Goal: Information Seeking & Learning: Learn about a topic

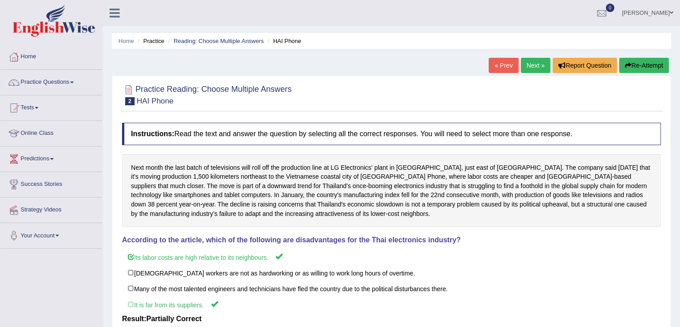
click at [534, 63] on link "Next »" at bounding box center [536, 65] width 30 height 15
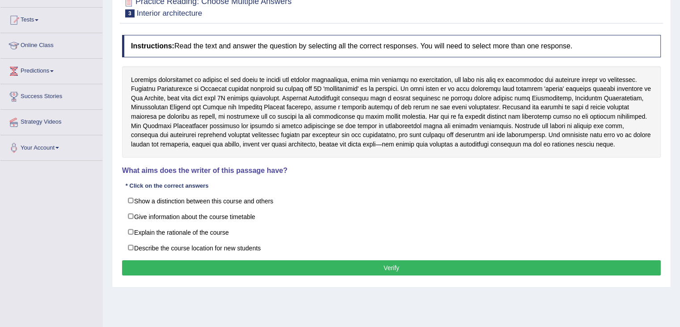
scroll to position [89, 0]
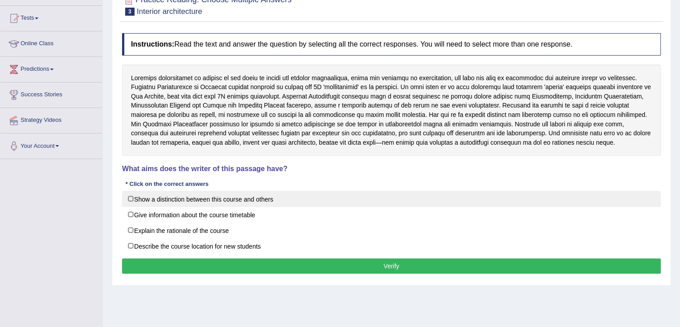
click at [207, 202] on label "Show a distinction between this course and others" at bounding box center [391, 199] width 539 height 16
checkbox input "true"
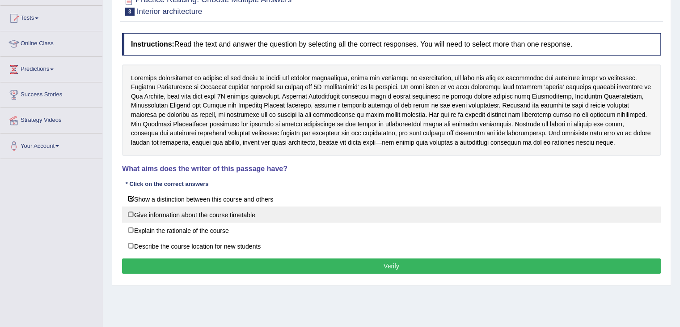
click at [159, 211] on label "Give information about the course timetable" at bounding box center [391, 214] width 539 height 16
checkbox input "true"
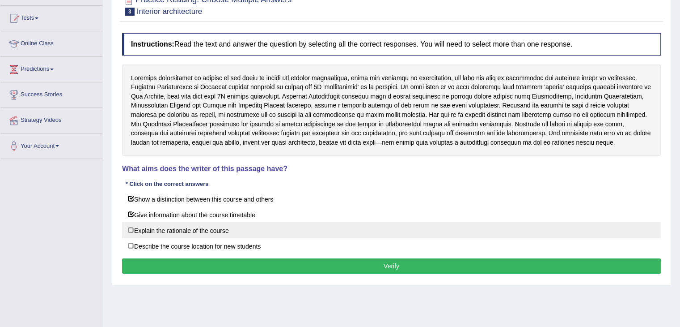
click at [159, 234] on label "Explain the rationale of the course" at bounding box center [391, 230] width 539 height 16
checkbox input "true"
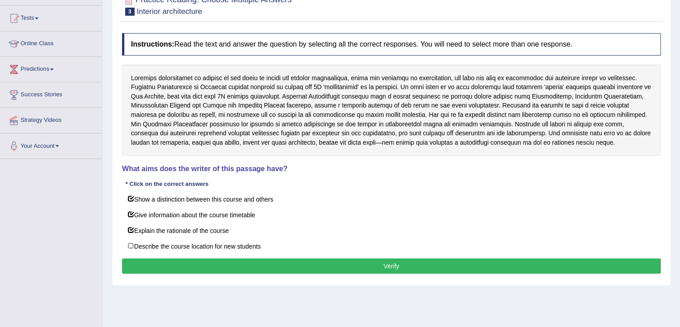
click at [295, 264] on button "Verify" at bounding box center [391, 265] width 539 height 15
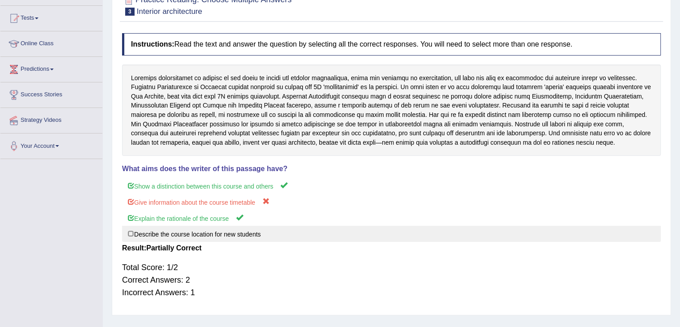
drag, startPoint x: 144, startPoint y: 234, endPoint x: 198, endPoint y: 241, distance: 54.5
click at [147, 235] on label "Describe the course location for new students" at bounding box center [391, 233] width 539 height 16
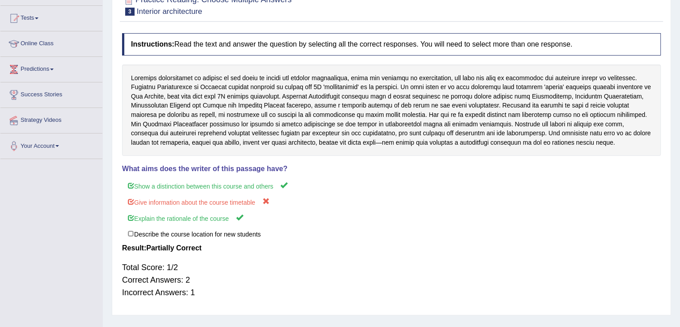
scroll to position [0, 0]
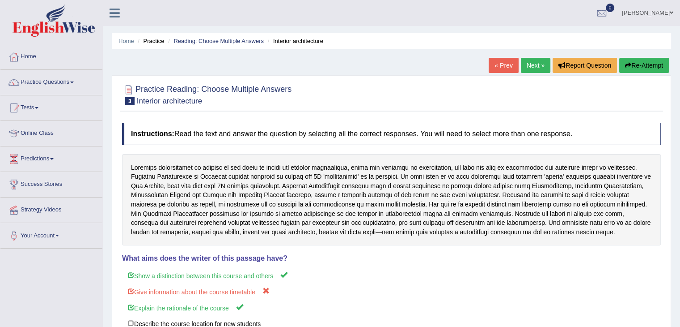
click at [531, 61] on link "Next »" at bounding box center [536, 65] width 30 height 15
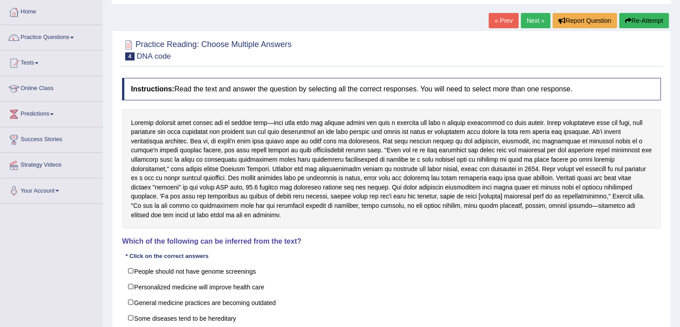
scroll to position [89, 0]
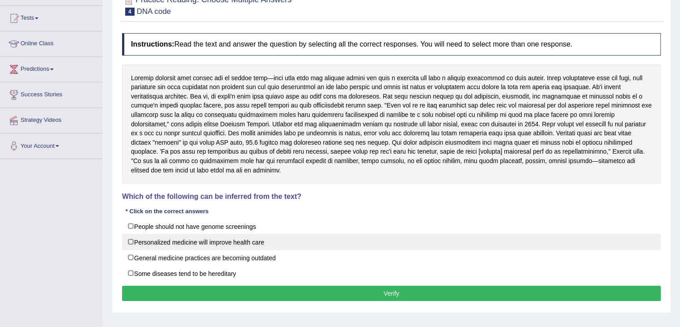
click at [132, 241] on label "Personalized medicine will improve health care" at bounding box center [391, 242] width 539 height 16
checkbox input "true"
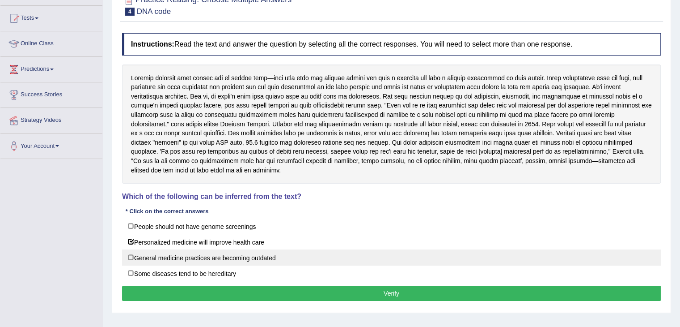
click at [184, 259] on label "General medicine practices are becoming outdated" at bounding box center [391, 257] width 539 height 16
checkbox input "true"
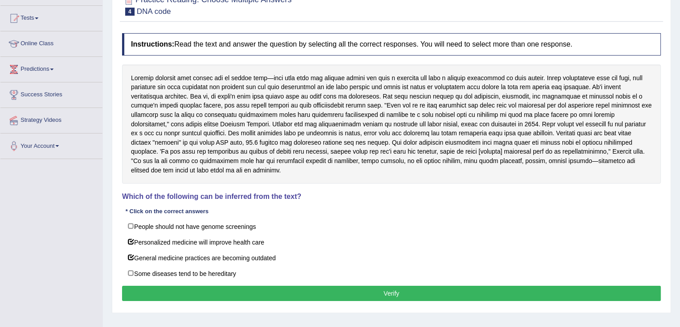
click at [357, 289] on button "Verify" at bounding box center [391, 292] width 539 height 15
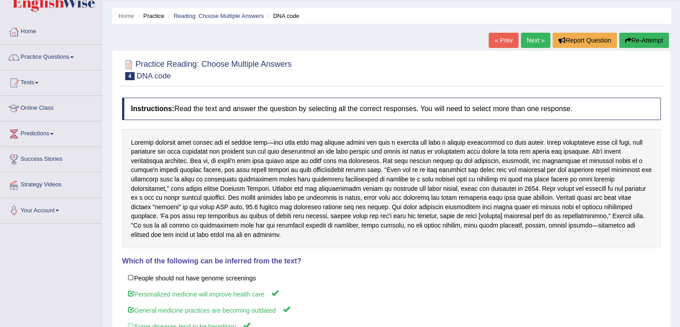
scroll to position [0, 0]
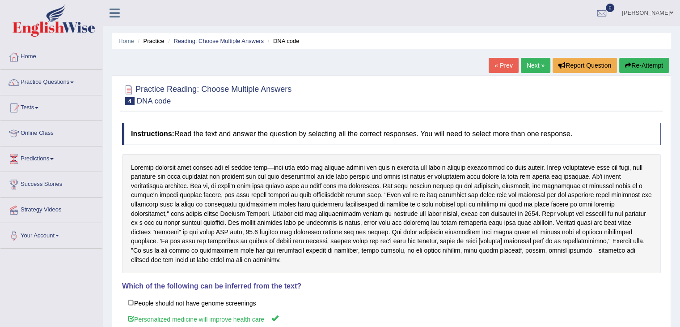
click at [530, 65] on link "Next »" at bounding box center [536, 65] width 30 height 15
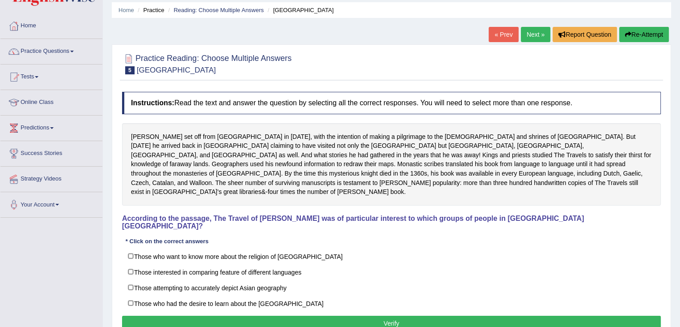
scroll to position [45, 0]
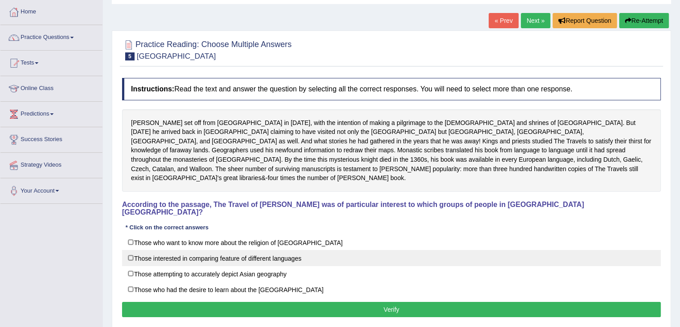
click at [131, 250] on label "Those interested in comparing feature of different languages" at bounding box center [391, 258] width 539 height 16
checkbox input "true"
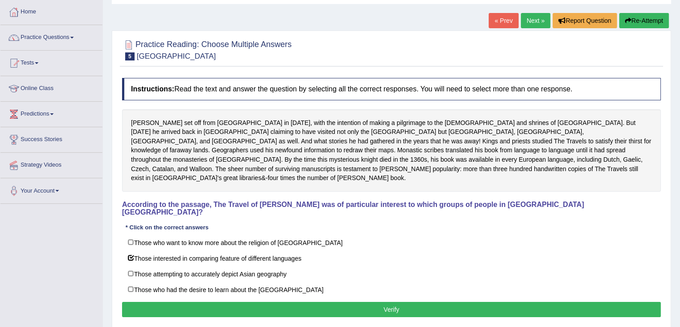
click at [397, 302] on button "Verify" at bounding box center [391, 309] width 539 height 15
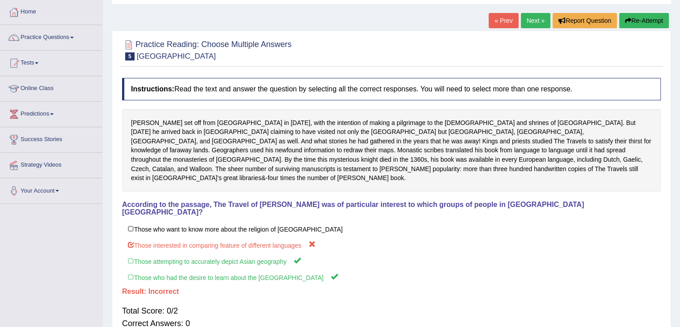
click at [534, 18] on link "Next »" at bounding box center [536, 20] width 30 height 15
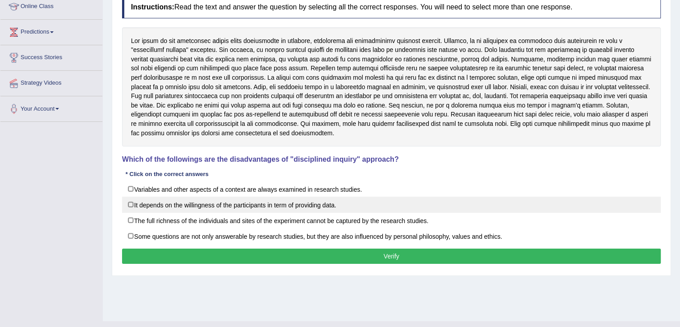
scroll to position [134, 0]
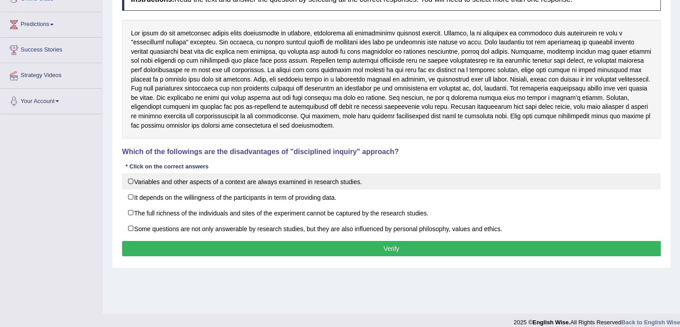
click at [132, 182] on label "Variables and other aspects of a context are always examined in research studie…" at bounding box center [391, 181] width 539 height 16
checkbox input "true"
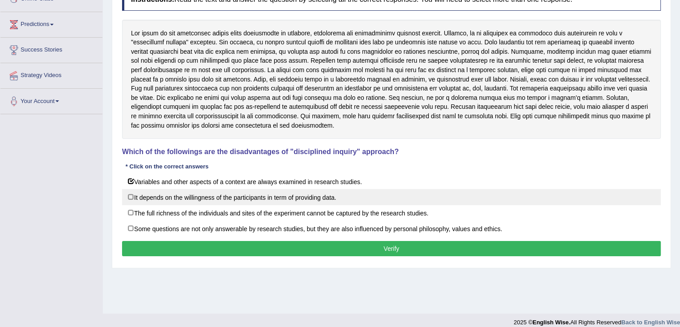
click at [131, 197] on label "It depends on the willingness of the participants in term of providing data." at bounding box center [391, 197] width 539 height 16
checkbox input "true"
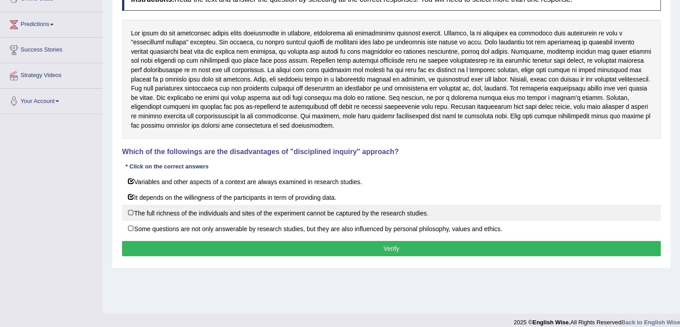
click at [226, 214] on label "The full richness of the individuals and sites of the experiment cannot be capt…" at bounding box center [391, 212] width 539 height 16
checkbox input "true"
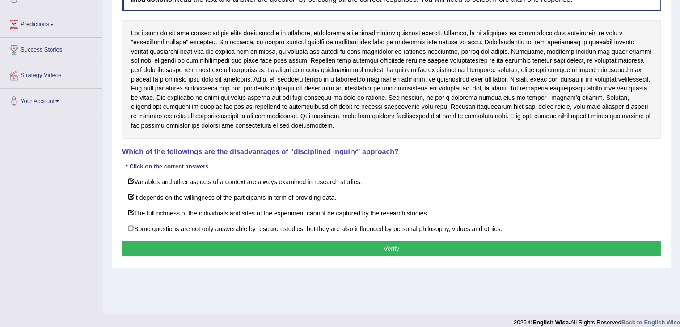
click at [299, 246] on button "Verify" at bounding box center [391, 248] width 539 height 15
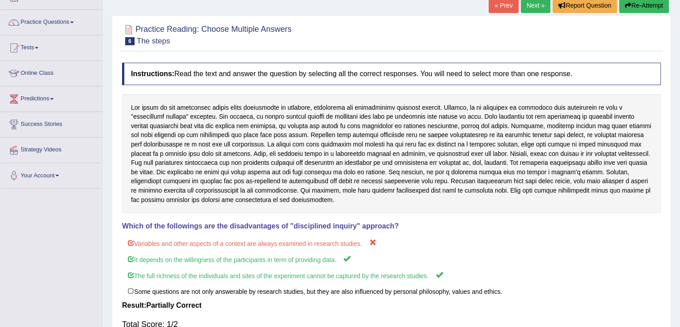
scroll to position [0, 0]
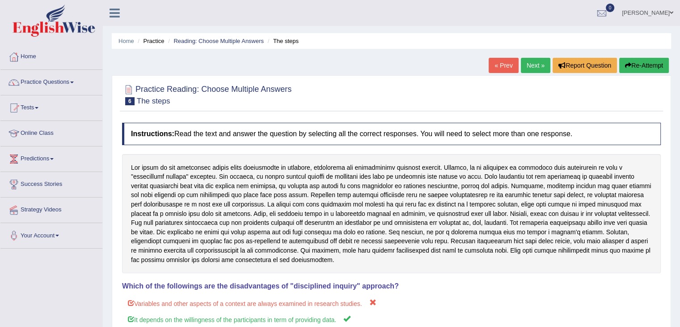
click at [534, 64] on link "Next »" at bounding box center [536, 65] width 30 height 15
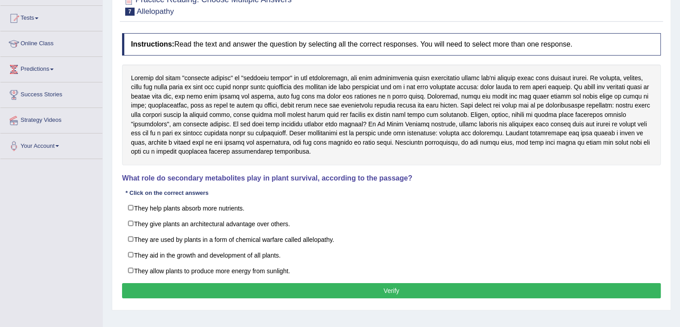
scroll to position [89, 0]
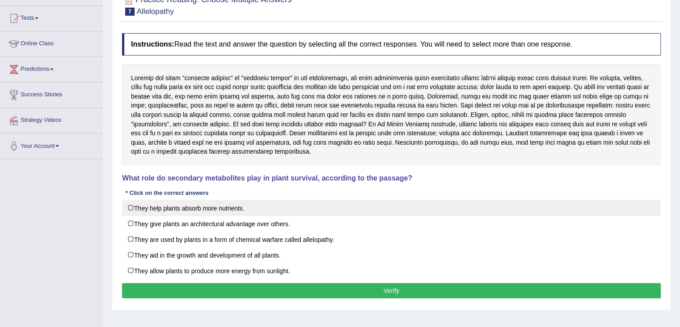
click at [132, 207] on label "They help plants absorb more nutrients." at bounding box center [391, 208] width 539 height 16
checkbox input "true"
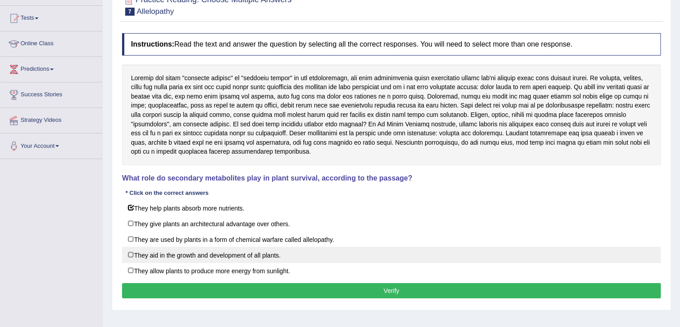
click at [145, 255] on label "They aid in the growth and development of all plants." at bounding box center [391, 255] width 539 height 16
checkbox input "true"
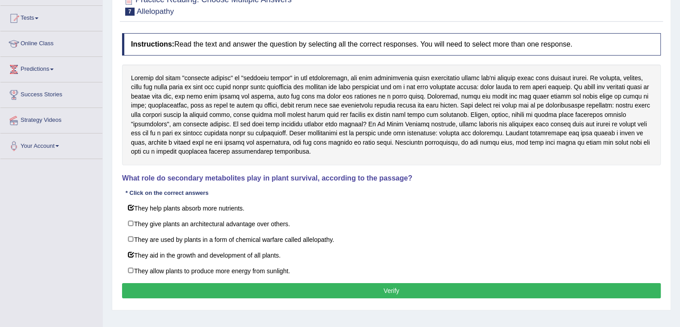
click at [393, 291] on button "Verify" at bounding box center [391, 290] width 539 height 15
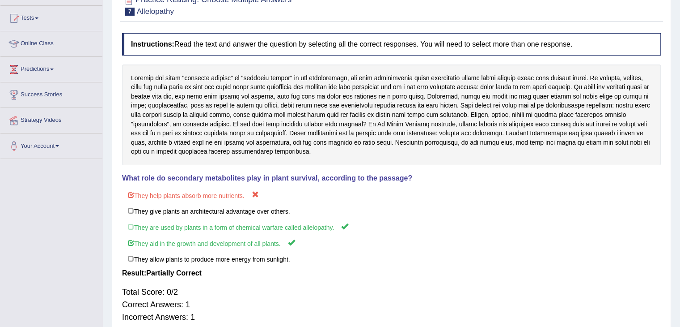
click at [243, 106] on div at bounding box center [391, 114] width 539 height 101
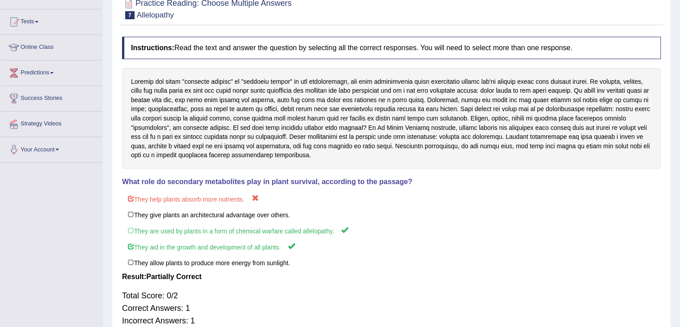
scroll to position [54, 0]
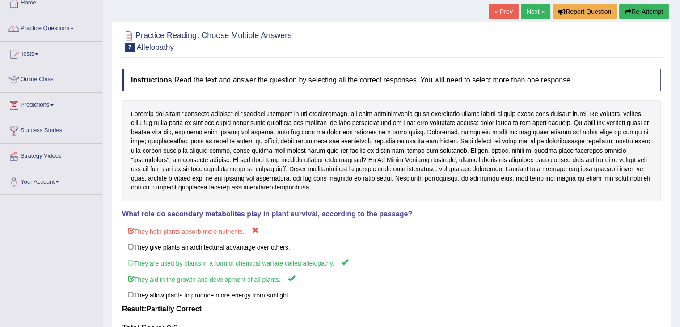
click at [531, 11] on link "Next »" at bounding box center [536, 11] width 30 height 15
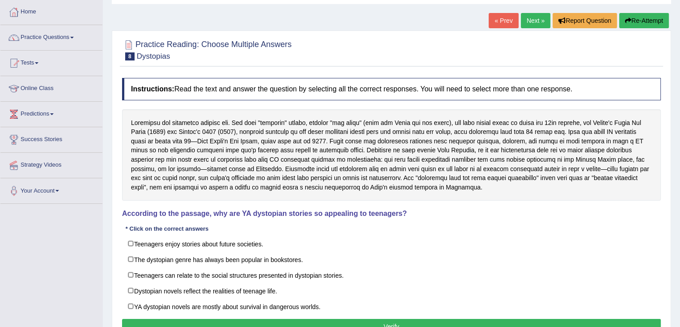
scroll to position [89, 0]
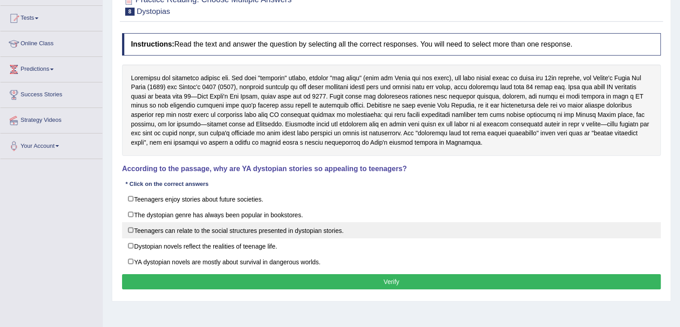
click at [161, 230] on label "Teenagers can relate to the social structures presented in dystopian stories." at bounding box center [391, 230] width 539 height 16
checkbox input "true"
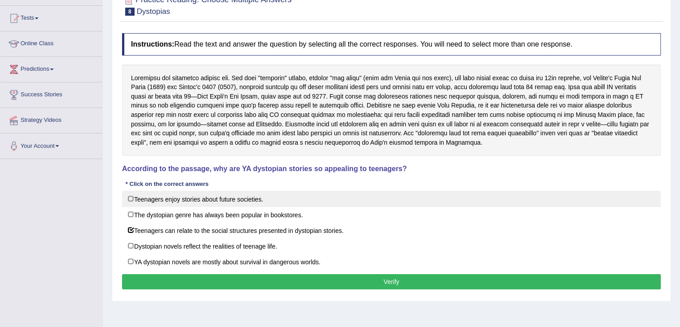
click at [195, 201] on label "Teenagers enjoy stories about future societies." at bounding box center [391, 199] width 539 height 16
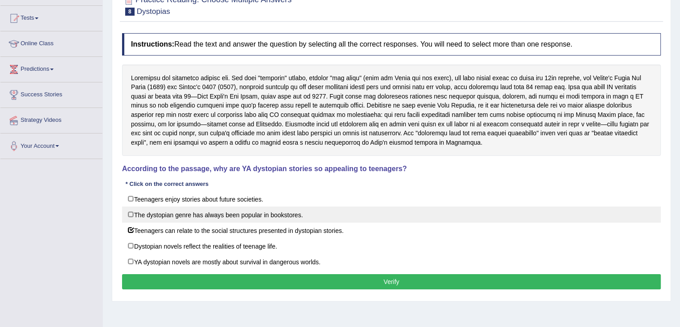
checkbox input "true"
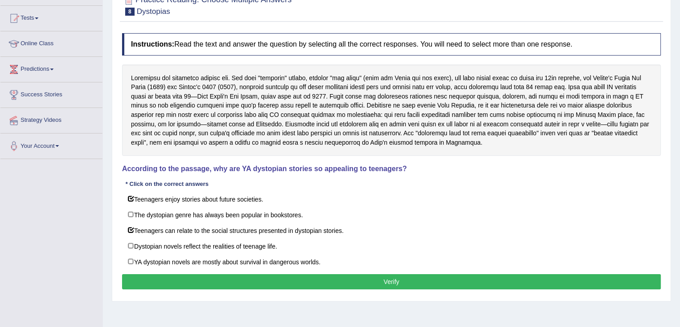
click at [281, 281] on button "Verify" at bounding box center [391, 281] width 539 height 15
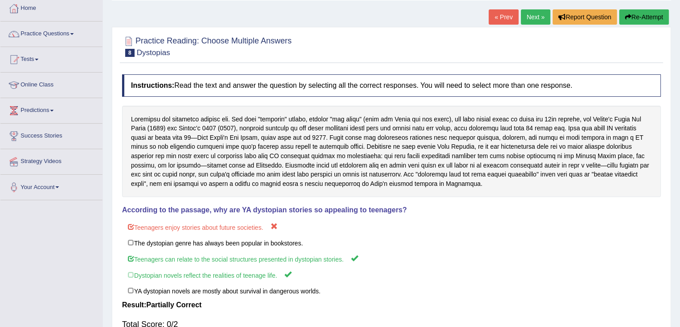
scroll to position [0, 0]
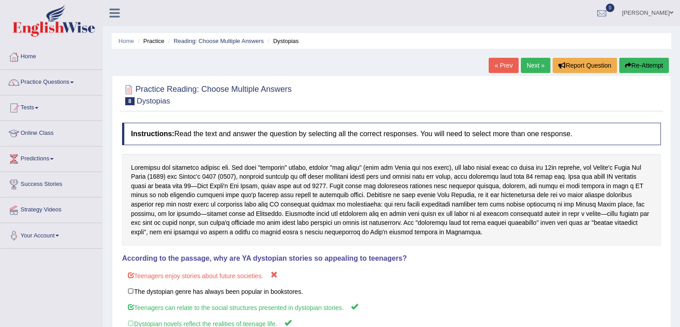
click at [527, 65] on link "Next »" at bounding box center [536, 65] width 30 height 15
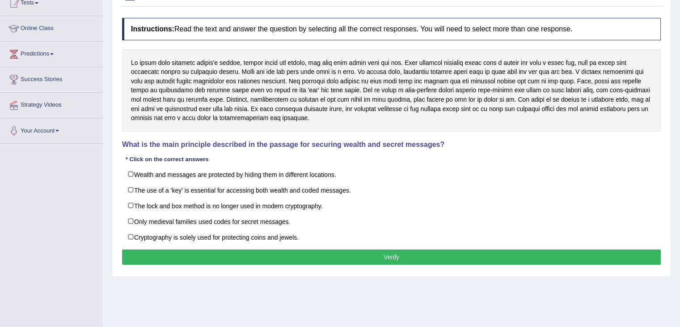
scroll to position [89, 0]
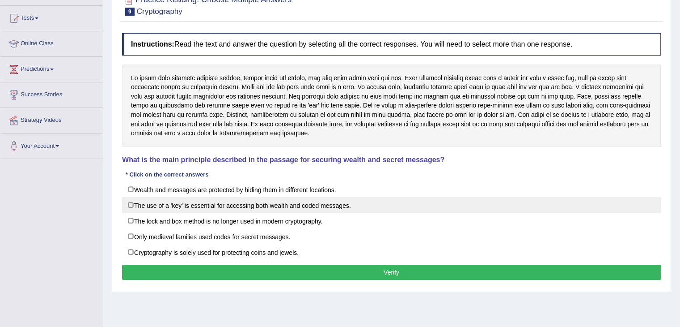
click at [132, 204] on label "The use of a 'key' is essential for accessing both wealth and coded messages." at bounding box center [391, 205] width 539 height 16
checkbox input "true"
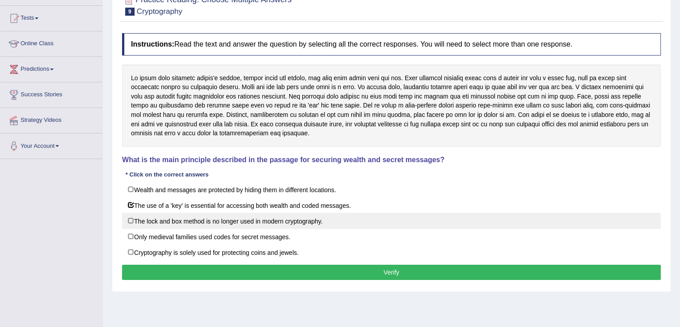
click at [130, 220] on label "The lock and box method is no longer used in modern cryptography." at bounding box center [391, 221] width 539 height 16
checkbox input "true"
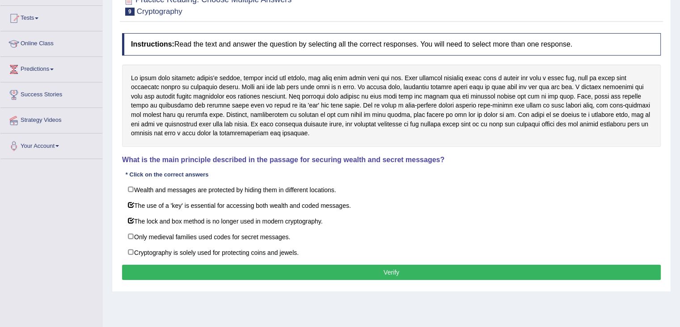
click at [398, 272] on button "Verify" at bounding box center [391, 271] width 539 height 15
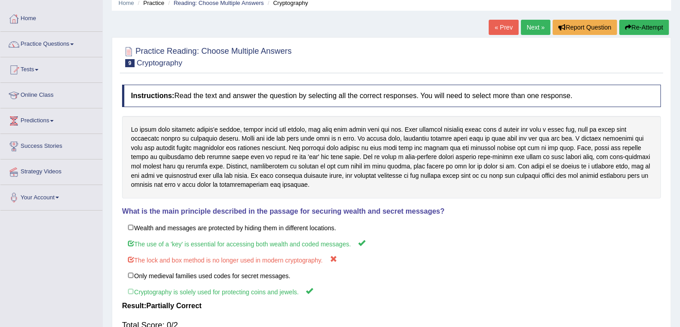
scroll to position [0, 0]
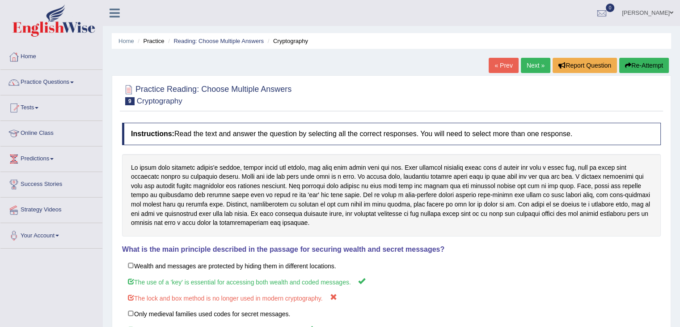
click at [536, 65] on link "Next »" at bounding box center [536, 65] width 30 height 15
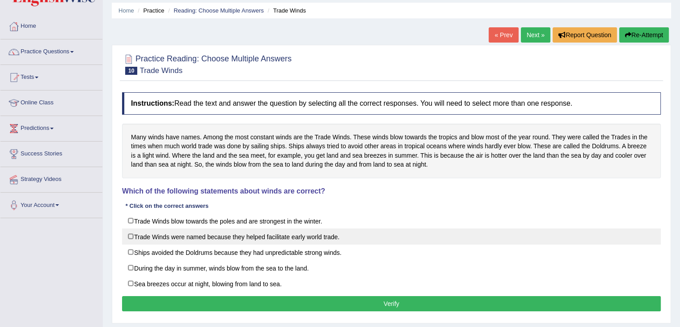
scroll to position [45, 0]
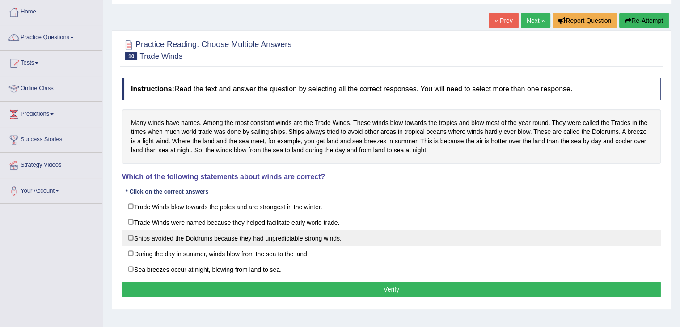
click at [176, 238] on label "Ships avoided the Doldrums because they had unpredictable strong winds." at bounding box center [391, 238] width 539 height 16
checkbox input "true"
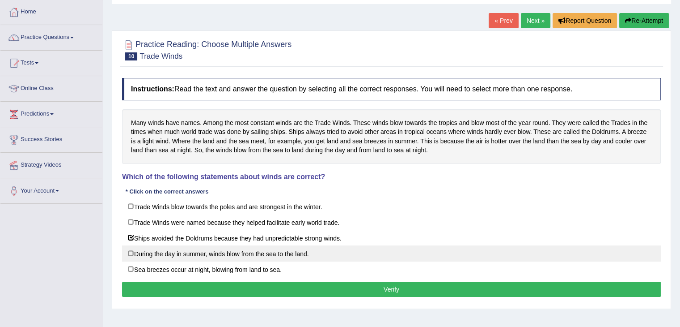
click at [200, 254] on label "During the day in summer, winds blow from the sea to the land." at bounding box center [391, 253] width 539 height 16
checkbox input "true"
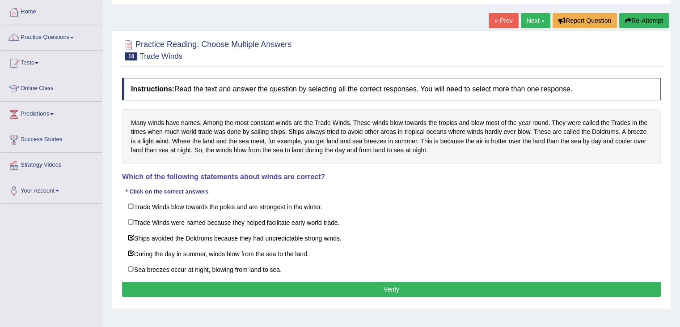
click at [393, 287] on button "Verify" at bounding box center [391, 288] width 539 height 15
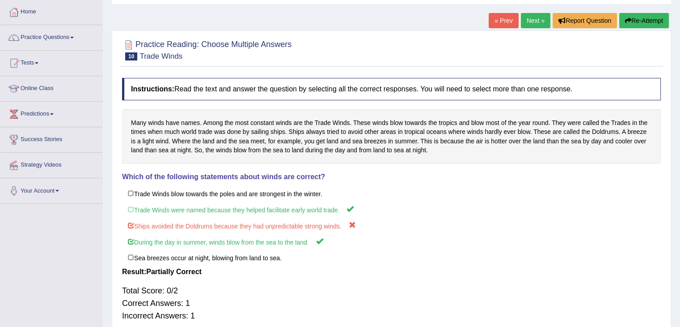
click at [533, 17] on link "Next »" at bounding box center [536, 20] width 30 height 15
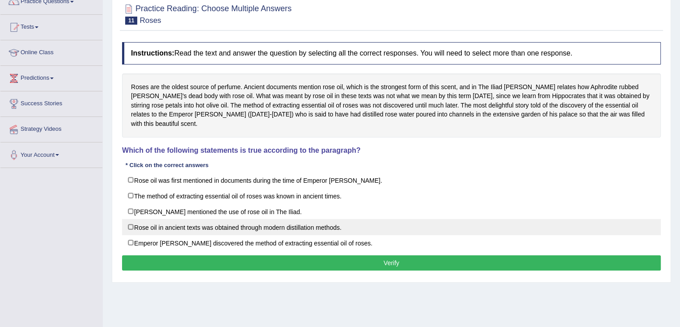
scroll to position [89, 0]
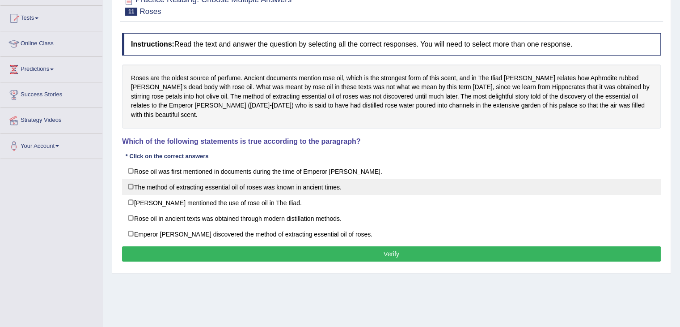
click at [203, 179] on label "The method of extracting essential oil of roses was known in ancient times." at bounding box center [391, 187] width 539 height 16
checkbox input "true"
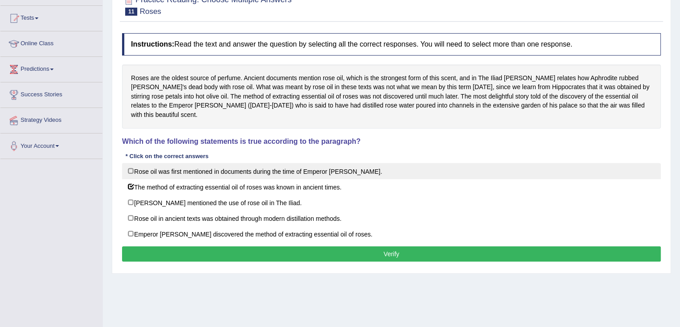
click at [196, 163] on label "Rose oil was first mentioned in documents during the time of Emperor [PERSON_NA…" at bounding box center [391, 171] width 539 height 16
checkbox input "true"
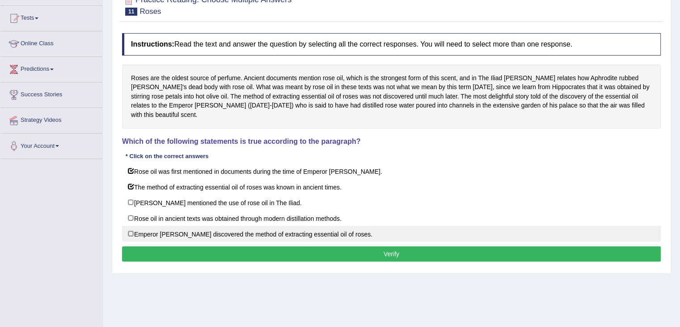
click at [162, 225] on label "Emperor [PERSON_NAME] discovered the method of extracting essential oil of rose…" at bounding box center [391, 233] width 539 height 16
checkbox input "true"
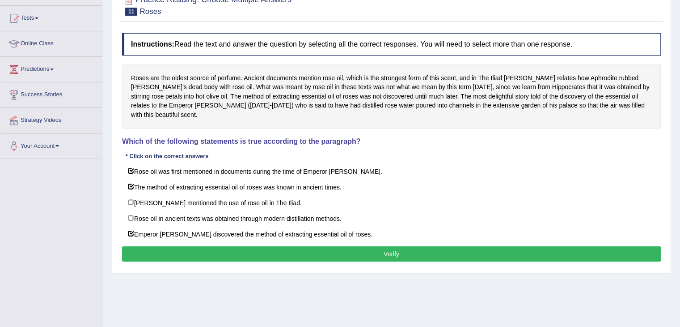
click at [313, 246] on button "Verify" at bounding box center [391, 253] width 539 height 15
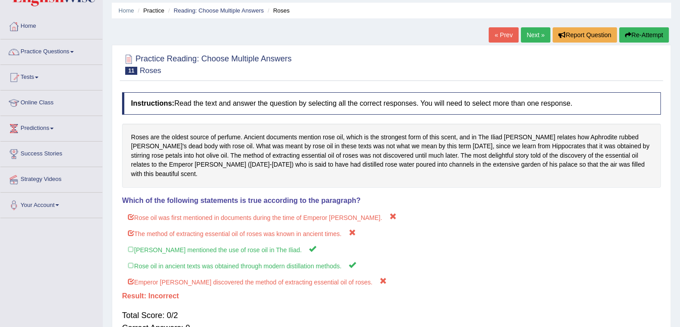
scroll to position [0, 0]
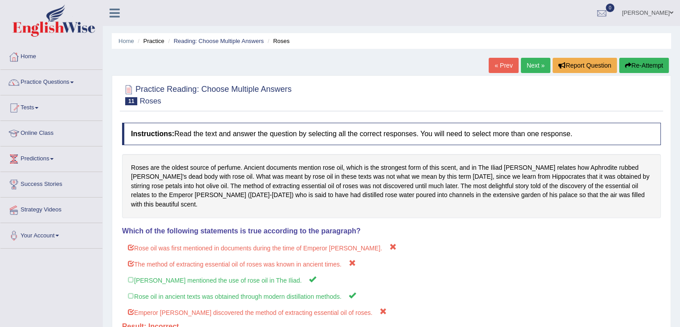
click at [532, 66] on link "Next »" at bounding box center [536, 65] width 30 height 15
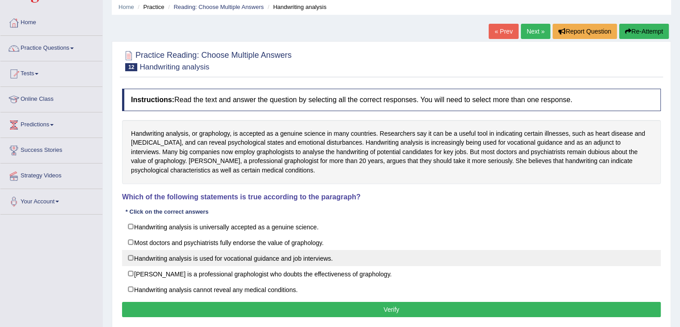
scroll to position [89, 0]
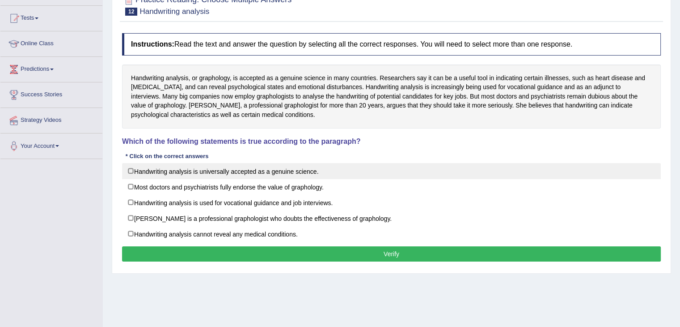
click at [203, 175] on label "Handwriting analysis is universally accepted as a genuine science." at bounding box center [391, 171] width 539 height 16
checkbox input "true"
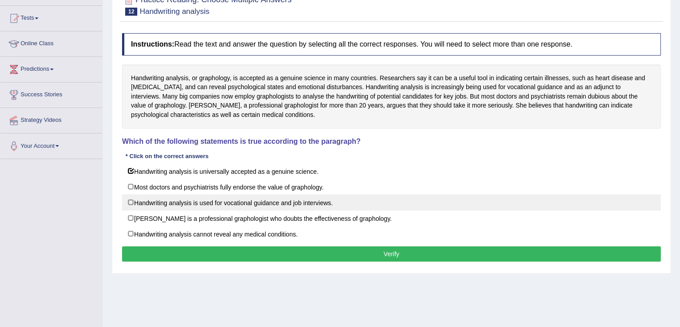
click at [214, 197] on label "Handwriting analysis is used for vocational guidance and job interviews." at bounding box center [391, 202] width 539 height 16
checkbox input "true"
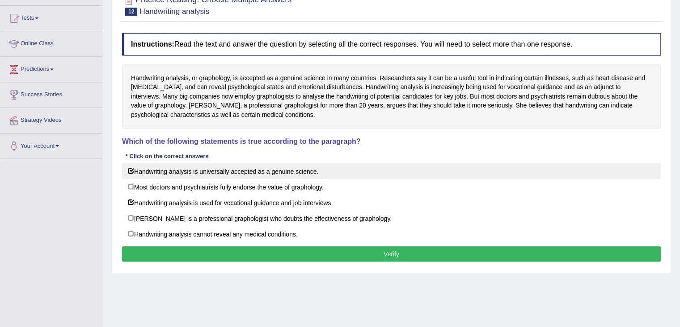
click at [223, 169] on label "Handwriting analysis is universally accepted as a genuine science." at bounding box center [391, 171] width 539 height 16
checkbox input "false"
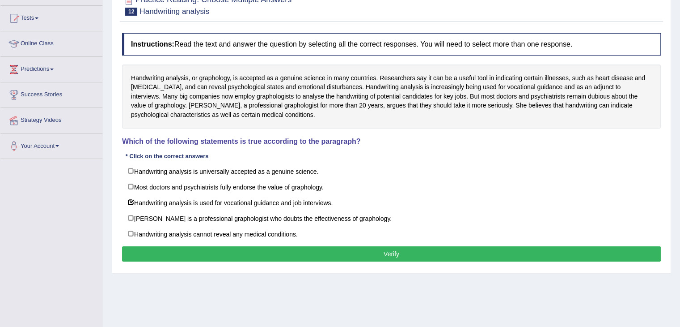
click at [351, 255] on button "Verify" at bounding box center [391, 253] width 539 height 15
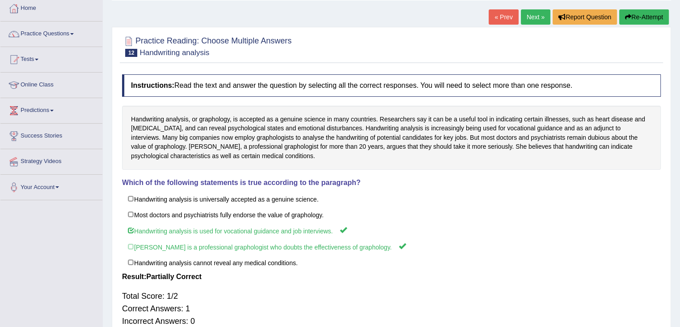
scroll to position [0, 0]
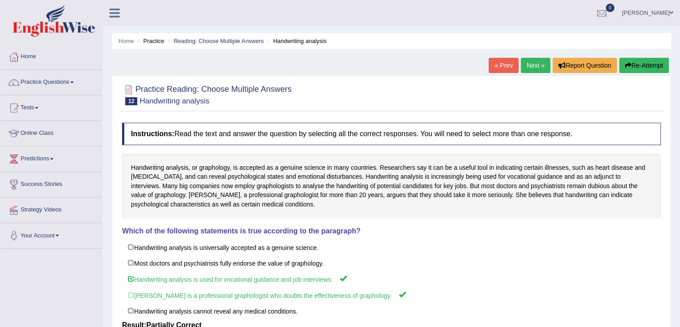
click at [531, 67] on link "Next »" at bounding box center [536, 65] width 30 height 15
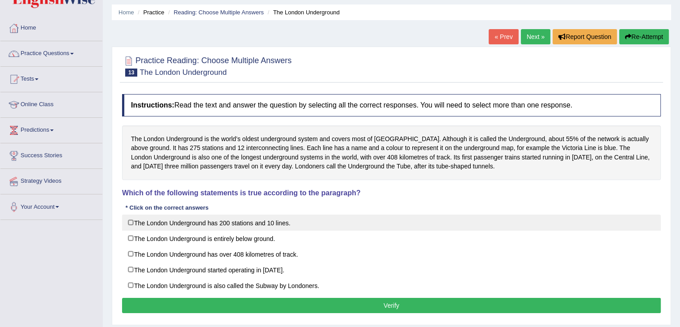
scroll to position [45, 0]
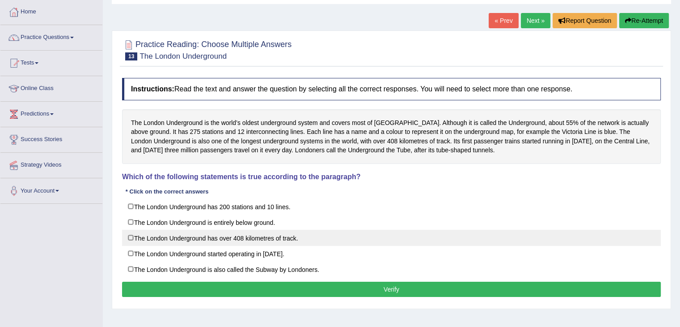
click at [187, 237] on label "The London Underground has over 408 kilometres of track." at bounding box center [391, 238] width 539 height 16
checkbox input "true"
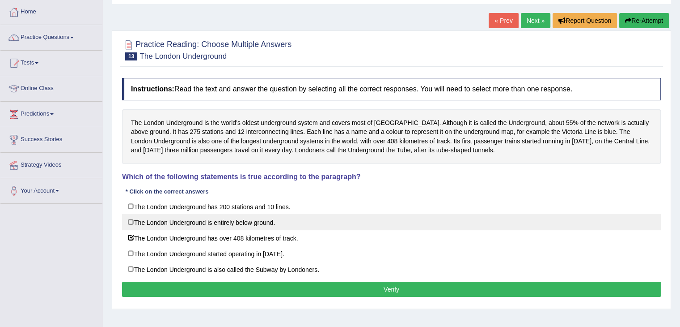
click at [262, 226] on label "The London Underground is entirely below ground." at bounding box center [391, 222] width 539 height 16
checkbox input "true"
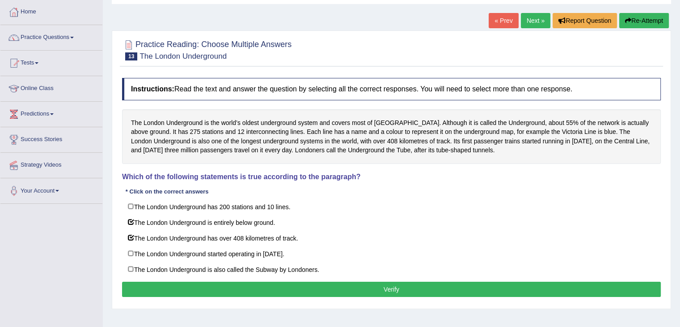
click at [434, 289] on button "Verify" at bounding box center [391, 288] width 539 height 15
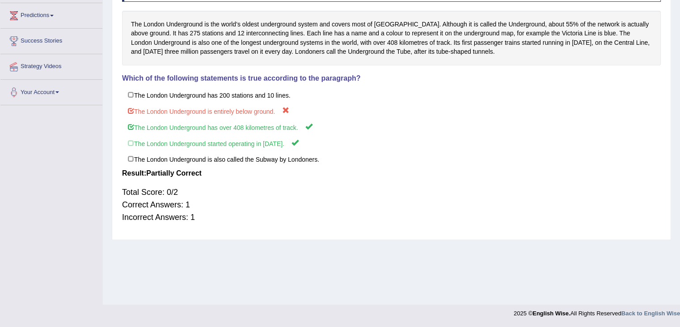
scroll to position [9, 0]
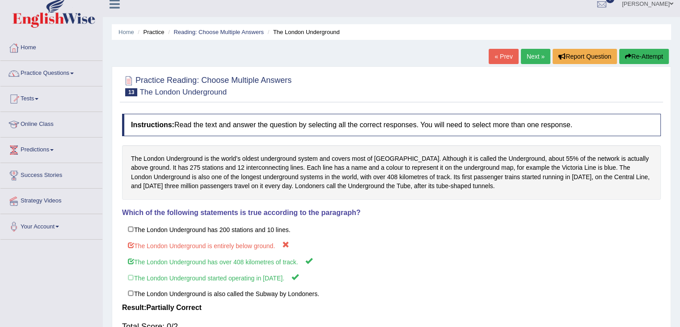
click at [530, 56] on link "Next »" at bounding box center [536, 56] width 30 height 15
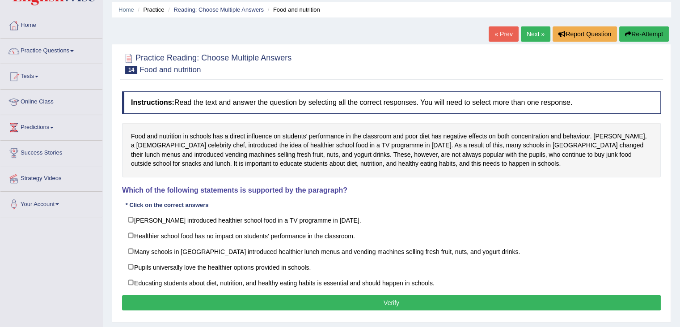
scroll to position [45, 0]
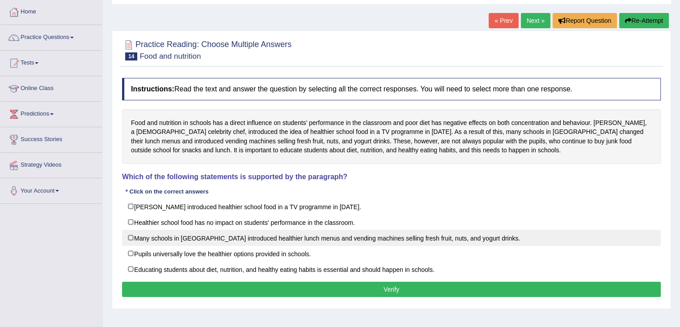
click at [131, 234] on label "Many schools in England introduced healthier lunch menus and vending machines s…" at bounding box center [391, 238] width 539 height 16
checkbox input "true"
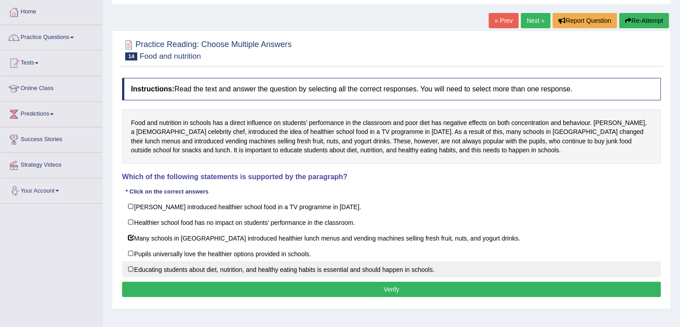
click at [131, 269] on label "Educating students about diet, nutrition, and healthy eating habits is essentia…" at bounding box center [391, 269] width 539 height 16
checkbox input "true"
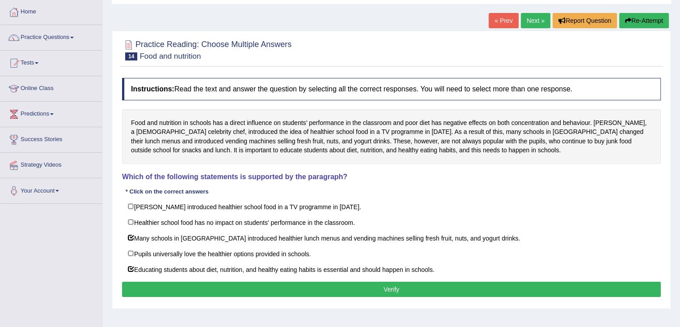
click at [395, 289] on button "Verify" at bounding box center [391, 288] width 539 height 15
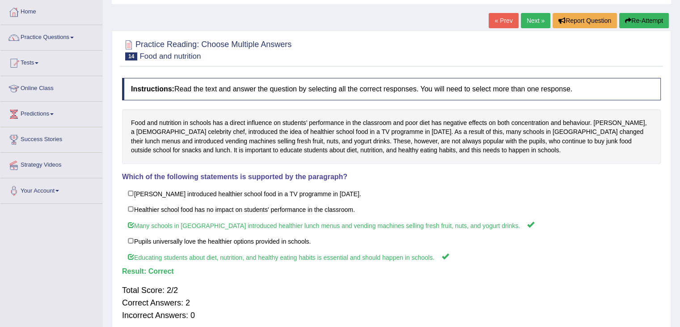
click at [527, 19] on link "Next »" at bounding box center [536, 20] width 30 height 15
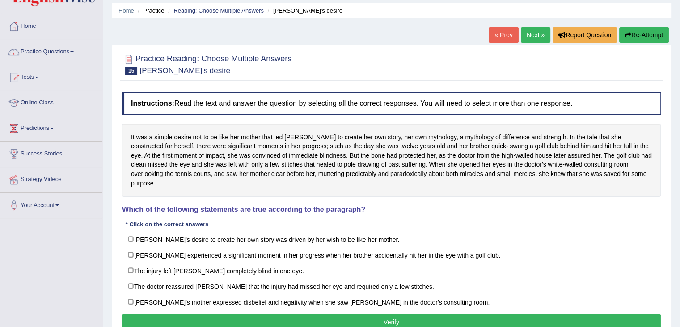
scroll to position [45, 0]
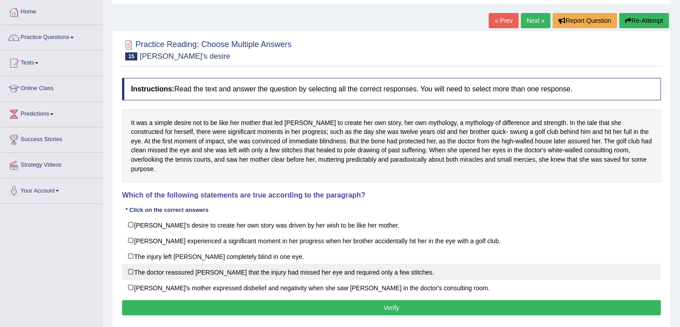
click at [335, 264] on label "The doctor reassured [PERSON_NAME] that the injury had missed her eye and requi…" at bounding box center [391, 272] width 539 height 16
checkbox input "true"
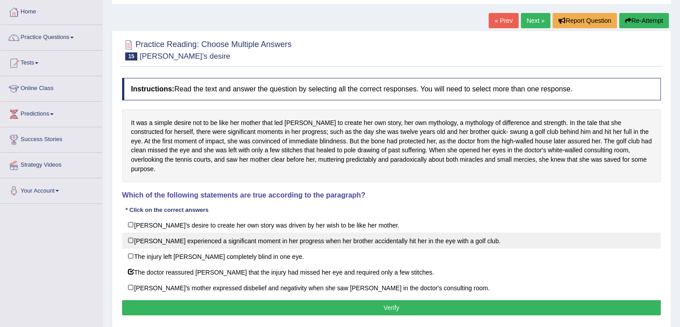
click at [209, 232] on label "[PERSON_NAME] experienced a significant moment in her progress when her brother…" at bounding box center [391, 240] width 539 height 16
checkbox input "true"
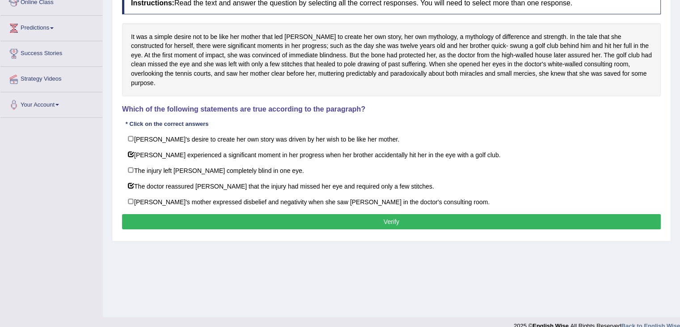
scroll to position [143, 0]
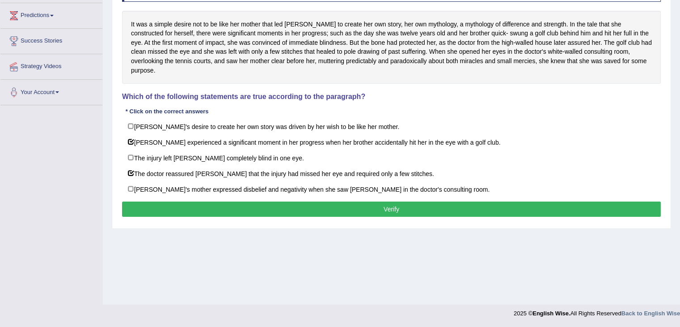
click at [378, 201] on button "Verify" at bounding box center [391, 208] width 539 height 15
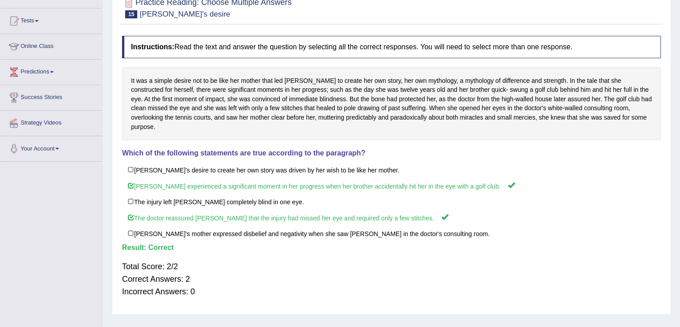
scroll to position [54, 0]
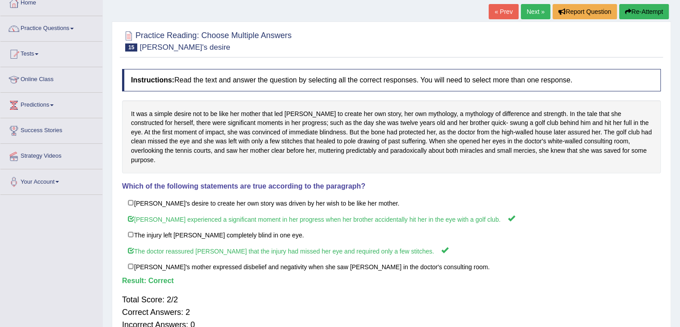
click at [534, 10] on link "Next »" at bounding box center [536, 11] width 30 height 15
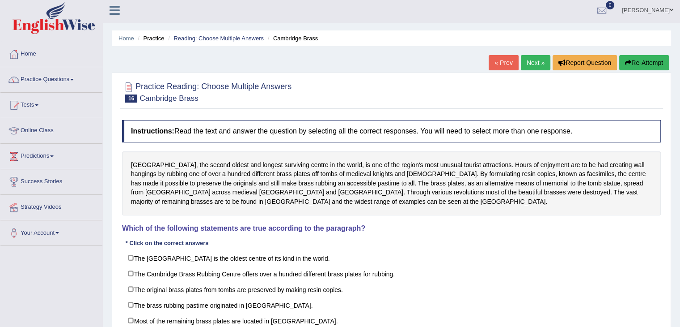
scroll to position [45, 0]
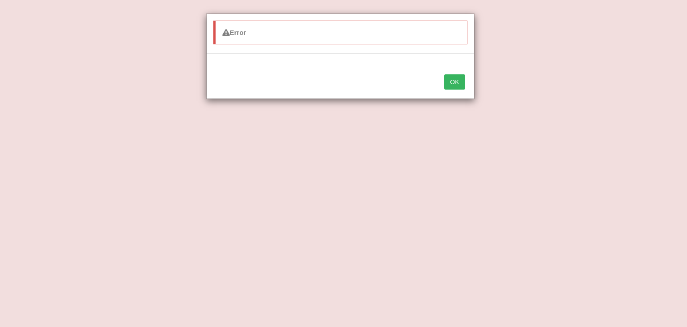
click at [453, 84] on button "OK" at bounding box center [454, 81] width 21 height 15
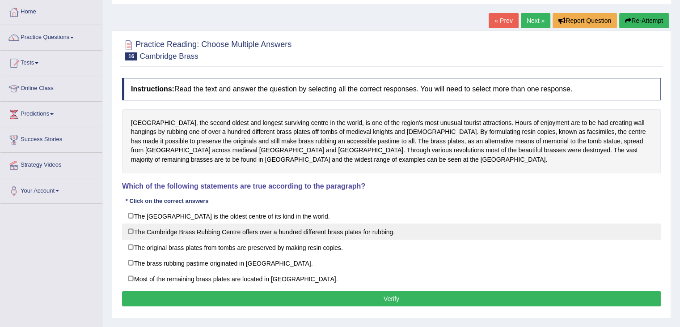
click at [156, 233] on label "The Cambridge Brass Rubbing Centre offers over a hundred different brass plates…" at bounding box center [391, 231] width 539 height 16
checkbox input "true"
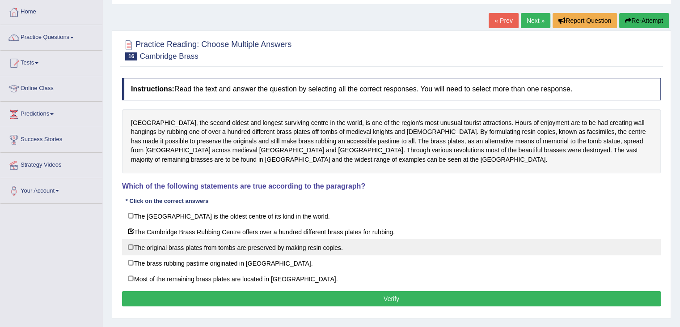
click at [149, 244] on label "The original brass plates from tombs are preserved by making resin copies." at bounding box center [391, 247] width 539 height 16
checkbox input "true"
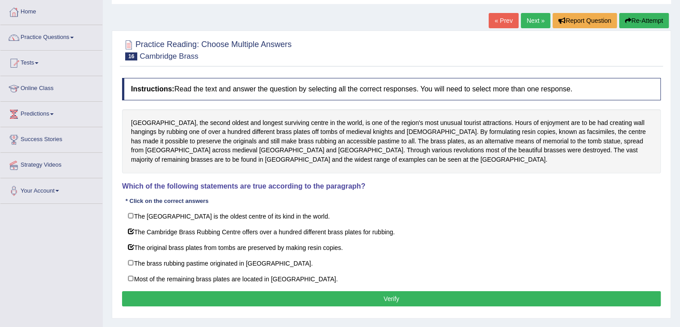
click at [414, 298] on button "Verify" at bounding box center [391, 298] width 539 height 15
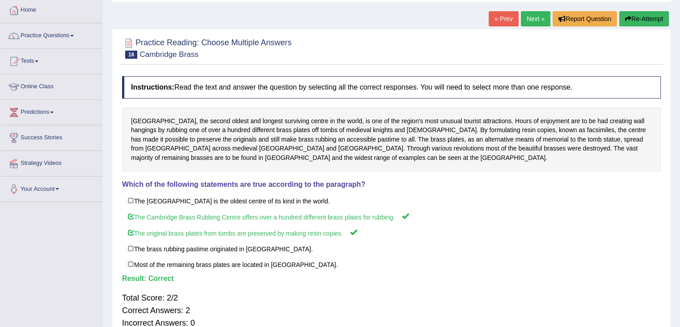
scroll to position [0, 0]
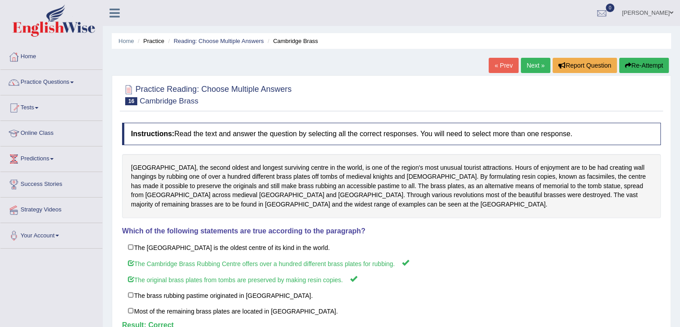
click at [532, 65] on link "Next »" at bounding box center [536, 65] width 30 height 15
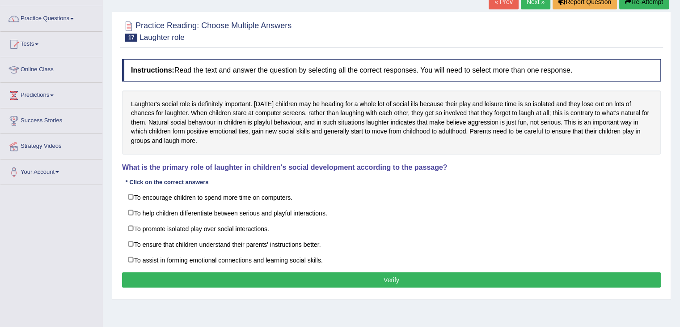
scroll to position [89, 0]
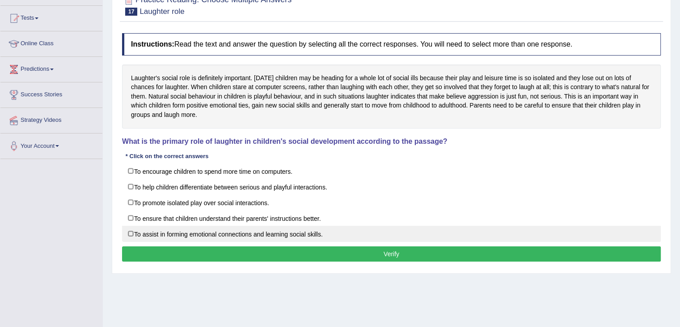
click at [268, 234] on label "To assist in forming emotional connections and learning social skills." at bounding box center [391, 233] width 539 height 16
checkbox input "true"
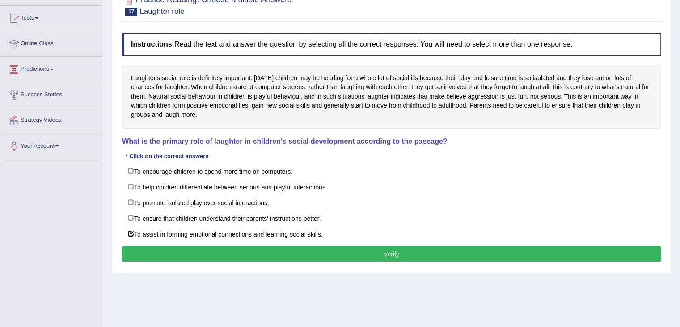
click at [362, 252] on button "Verify" at bounding box center [391, 253] width 539 height 15
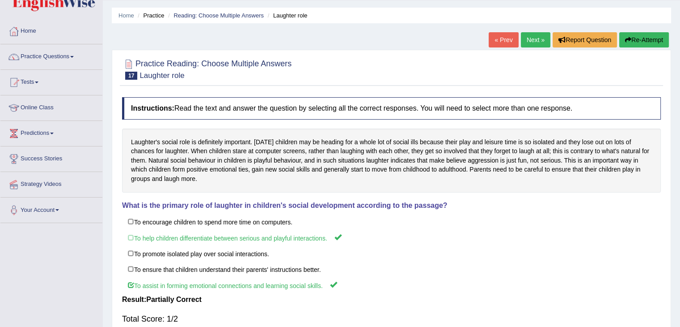
scroll to position [0, 0]
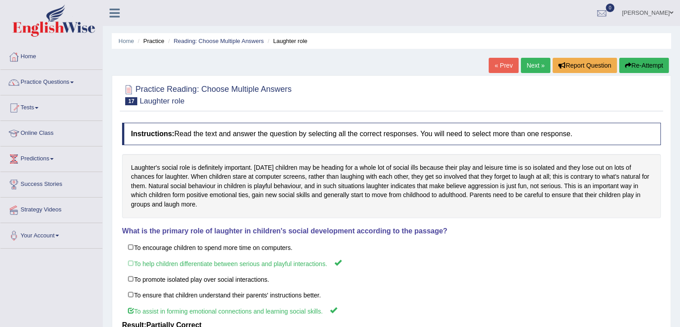
click at [534, 67] on link "Next »" at bounding box center [536, 65] width 30 height 15
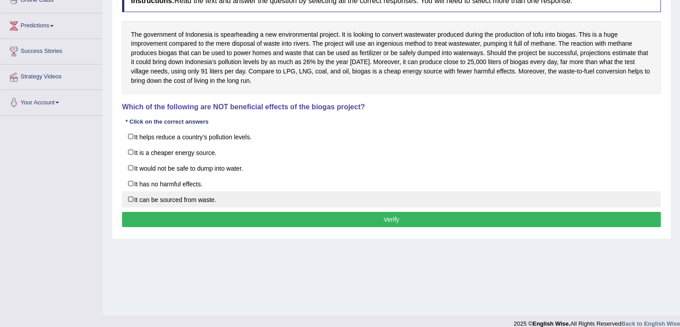
scroll to position [134, 0]
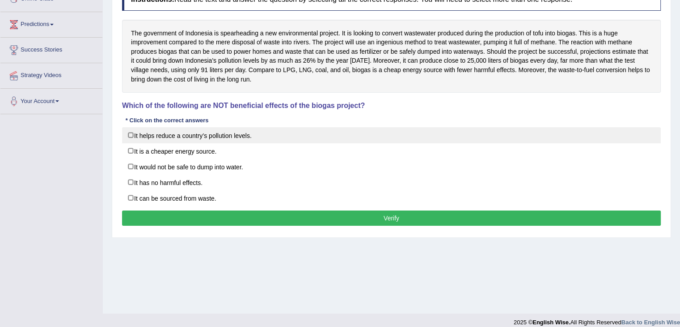
click at [218, 132] on label "It helps reduce a country’s pollution levels." at bounding box center [391, 135] width 539 height 16
checkbox input "true"
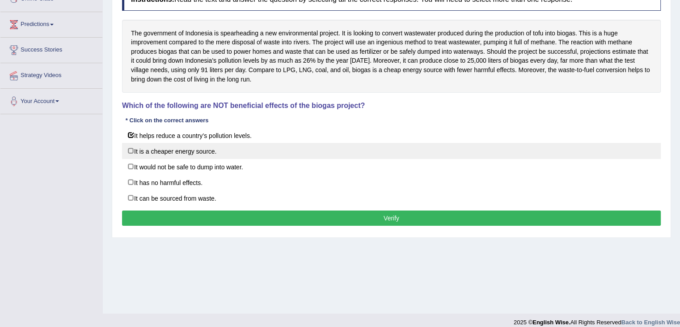
click at [215, 148] on label "It is a cheaper energy source." at bounding box center [391, 151] width 539 height 16
checkbox input "true"
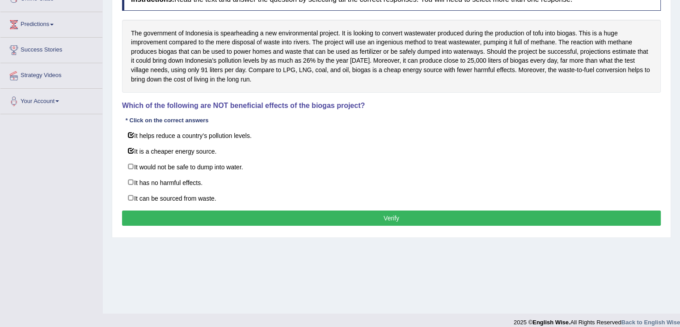
click at [368, 217] on button "Verify" at bounding box center [391, 217] width 539 height 15
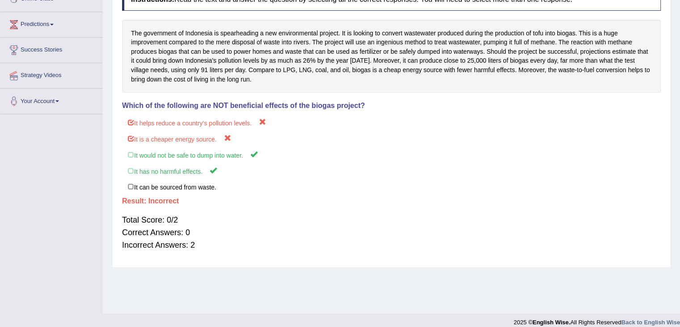
drag, startPoint x: 132, startPoint y: 33, endPoint x: 152, endPoint y: 61, distance: 35.3
click at [152, 61] on div "The government of Indonesia is spearheading a new environmental project. It is …" at bounding box center [391, 56] width 539 height 73
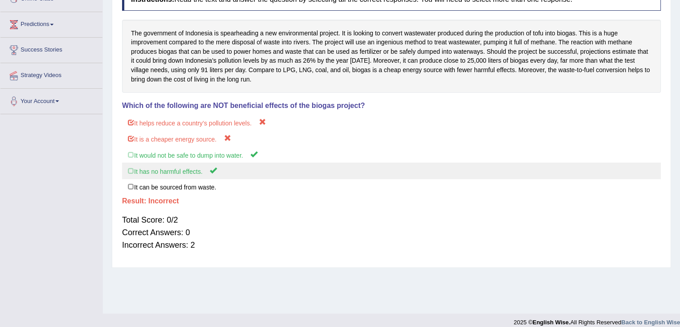
drag, startPoint x: 131, startPoint y: 32, endPoint x: 181, endPoint y: 172, distance: 148.7
click at [183, 110] on div "Instructions: Read the text and answer the question by selecting all the correc…" at bounding box center [392, 123] width 544 height 279
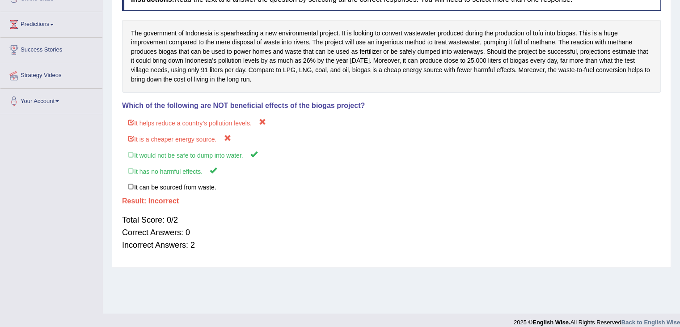
drag, startPoint x: 202, startPoint y: 251, endPoint x: 227, endPoint y: 70, distance: 182.5
click at [183, 79] on div "Instructions: Read the text and answer the question by selecting all the correc…" at bounding box center [392, 123] width 544 height 279
drag, startPoint x: 366, startPoint y: 106, endPoint x: 245, endPoint y: 97, distance: 121.6
click at [249, 100] on div "Instructions: Read the text and answer the question by selecting all the correc…" at bounding box center [392, 123] width 544 height 279
click at [126, 102] on h4 "Which of the following are NOT beneficial effects of the biogas project?" at bounding box center [391, 106] width 539 height 8
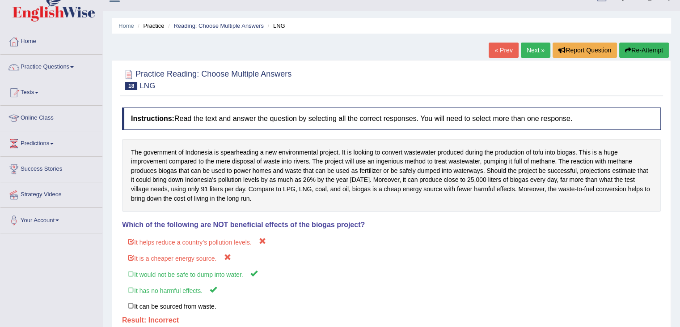
scroll to position [0, 0]
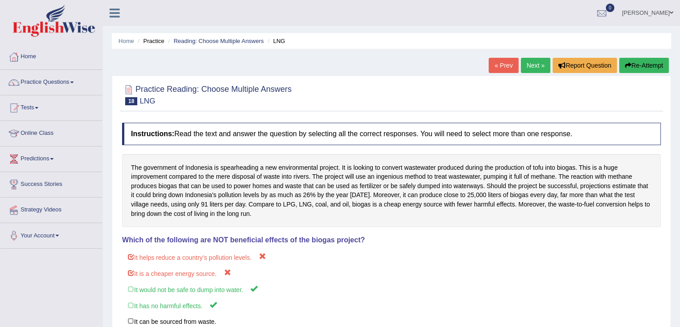
click at [531, 66] on link "Next »" at bounding box center [536, 65] width 30 height 15
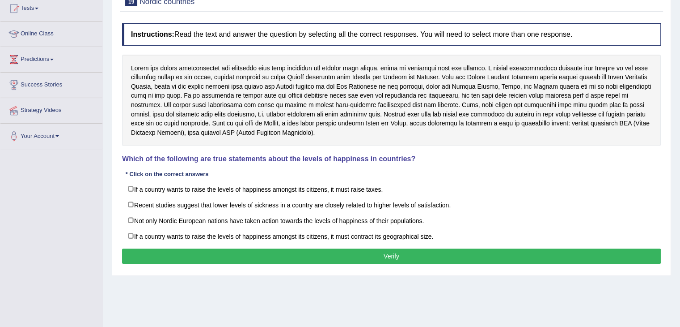
scroll to position [45, 0]
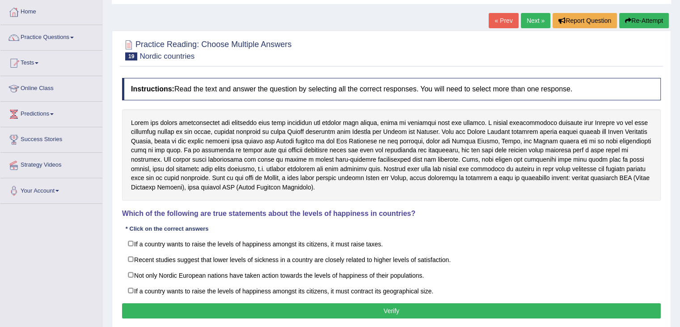
click at [536, 22] on link "Next »" at bounding box center [536, 20] width 30 height 15
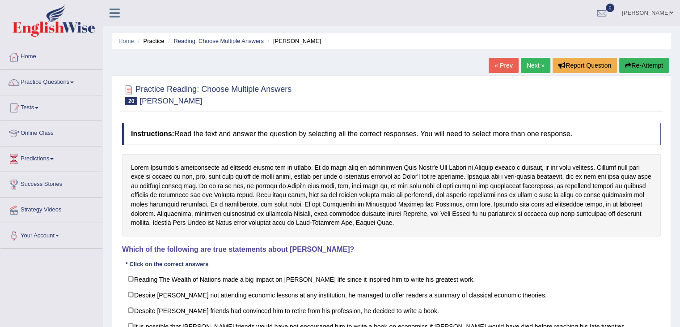
click at [536, 21] on ul "[PERSON_NAME] Toggle navigation Username: NasirMirza Access Type: Online Subscr…" at bounding box center [478, 13] width 404 height 26
click at [533, 64] on link "Next »" at bounding box center [536, 65] width 30 height 15
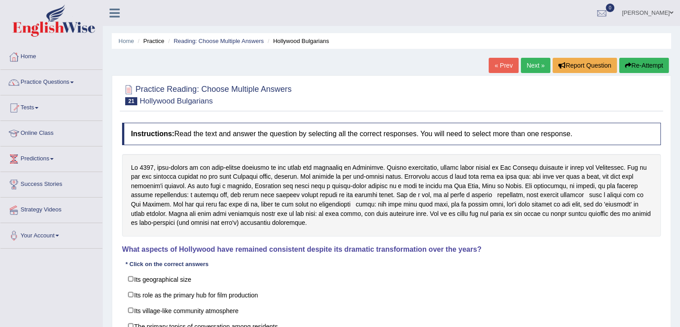
click at [533, 64] on link "Next »" at bounding box center [536, 65] width 30 height 15
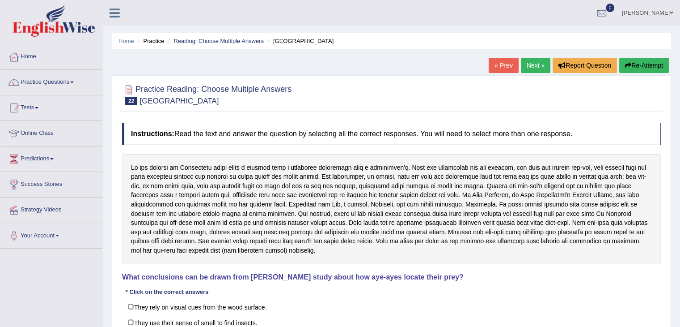
click at [533, 64] on link "Next »" at bounding box center [536, 65] width 30 height 15
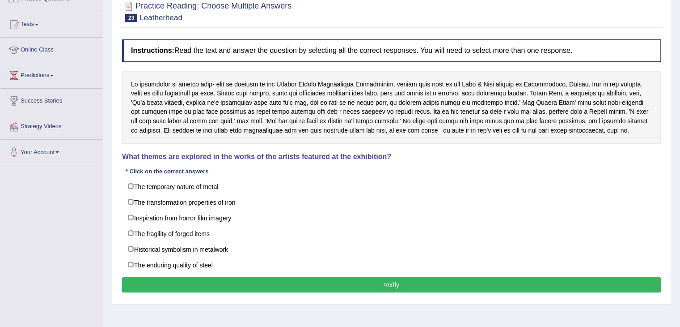
scroll to position [89, 0]
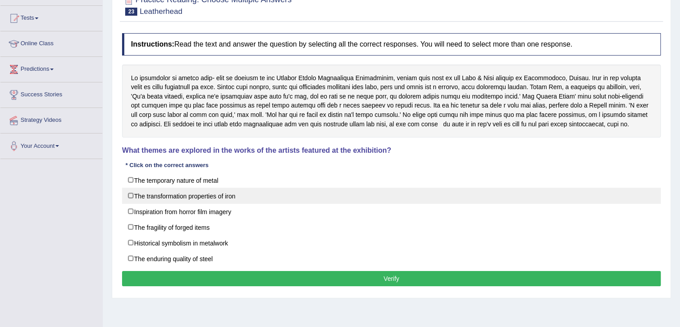
click at [131, 196] on label "The transformation properties of iron" at bounding box center [391, 195] width 539 height 16
checkbox input "true"
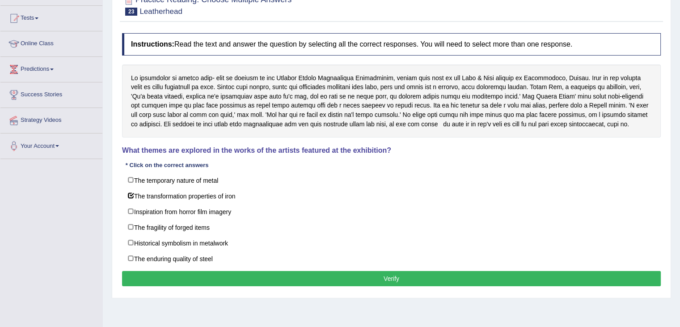
click at [337, 279] on button "Verify" at bounding box center [391, 278] width 539 height 15
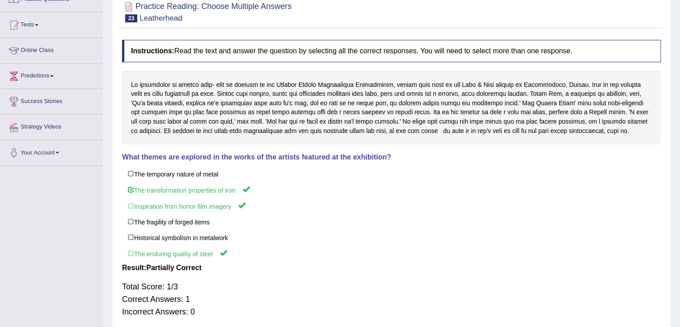
scroll to position [0, 0]
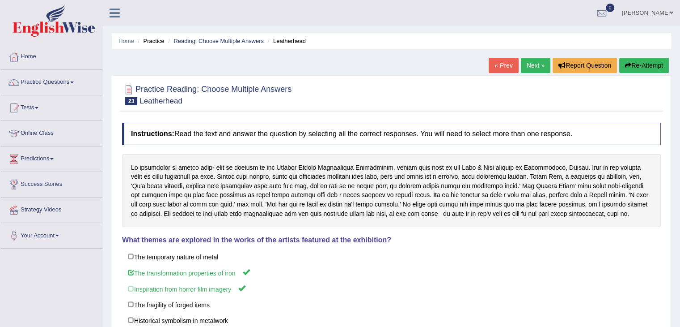
click at [537, 65] on link "Next »" at bounding box center [536, 65] width 30 height 15
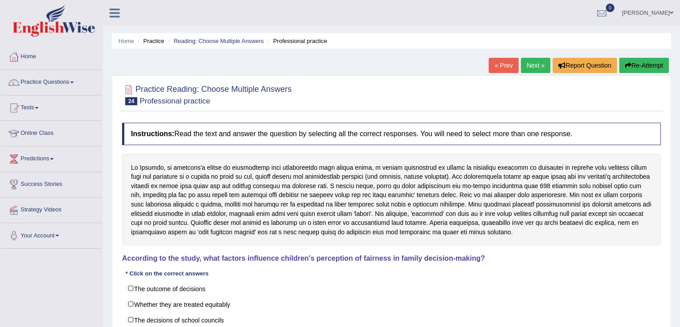
click at [533, 269] on div "Instructions: Read the text and answer the question by selecting all the correc…" at bounding box center [392, 259] width 544 height 283
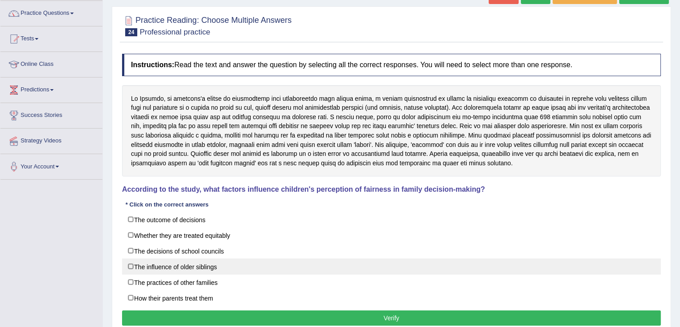
scroll to position [89, 0]
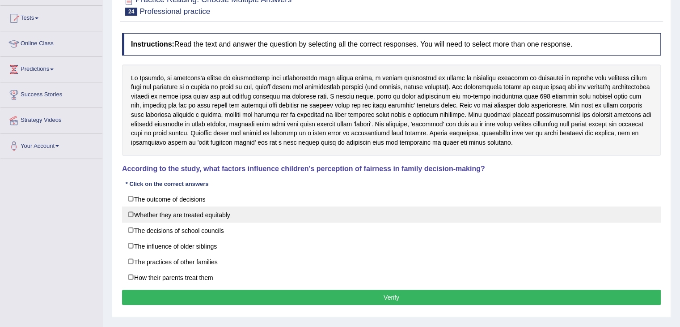
click at [239, 220] on label "Whether they are treated equitably" at bounding box center [391, 214] width 539 height 16
checkbox input "true"
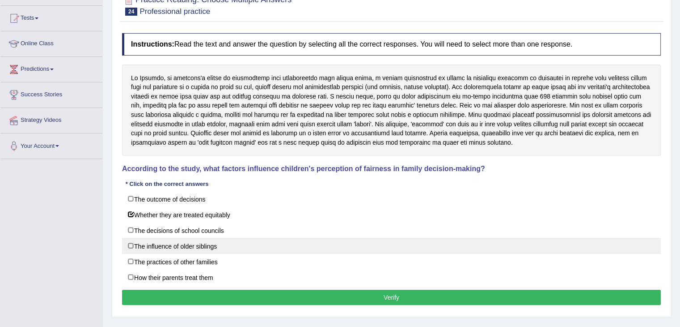
click at [201, 250] on label "The influence of older siblings" at bounding box center [391, 246] width 539 height 16
checkbox input "true"
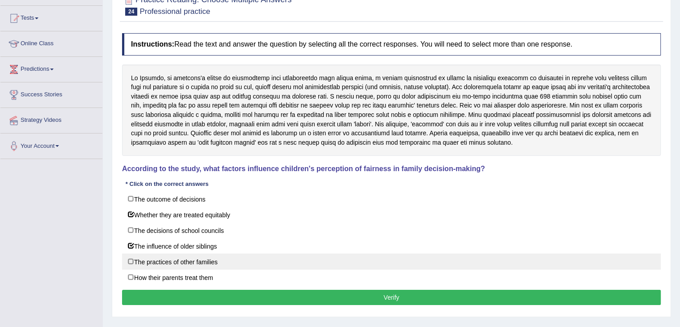
click at [206, 259] on label "The practices of other families" at bounding box center [391, 261] width 539 height 16
checkbox input "true"
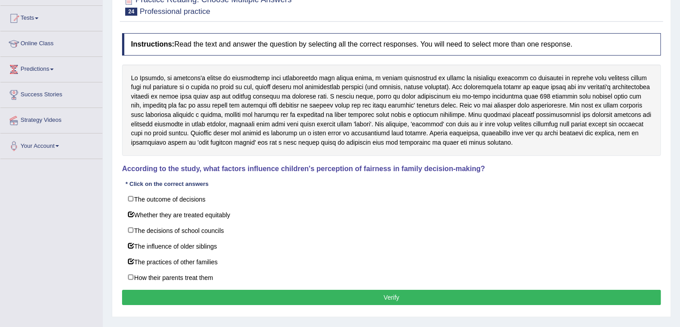
click at [363, 294] on button "Verify" at bounding box center [391, 296] width 539 height 15
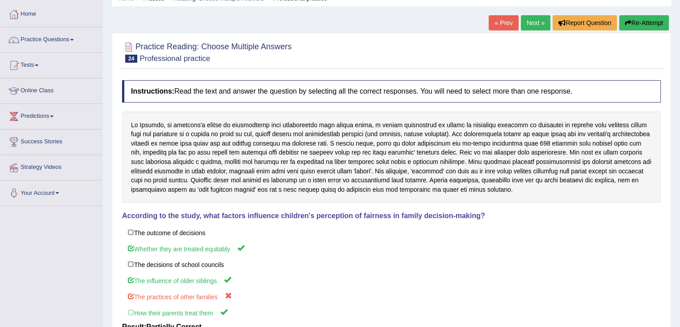
scroll to position [9, 0]
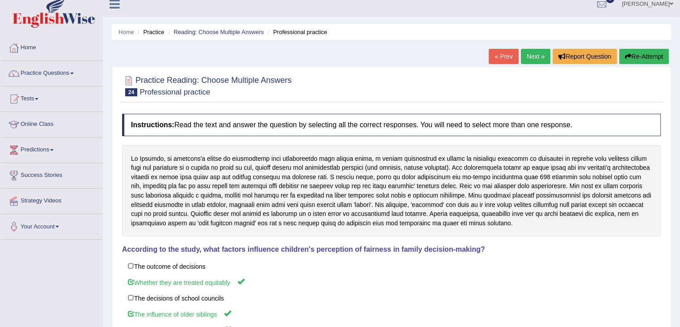
click at [532, 58] on link "Next »" at bounding box center [536, 56] width 30 height 15
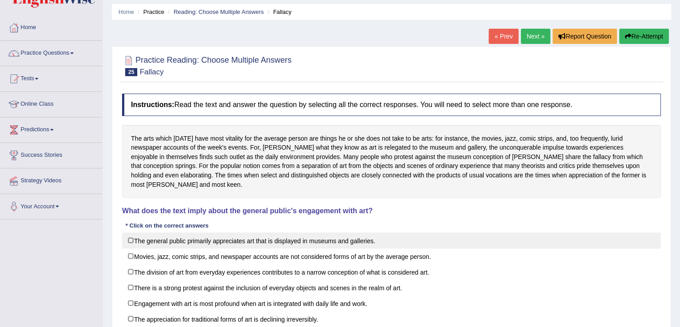
scroll to position [45, 0]
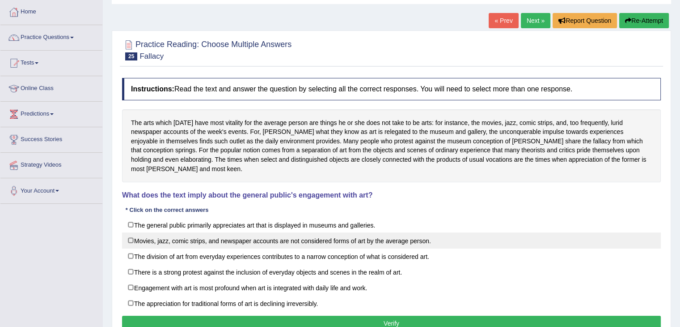
click at [296, 236] on label "Movies, jazz, comic strips, and newspaper accounts are not considered forms of …" at bounding box center [391, 240] width 539 height 16
checkbox input "true"
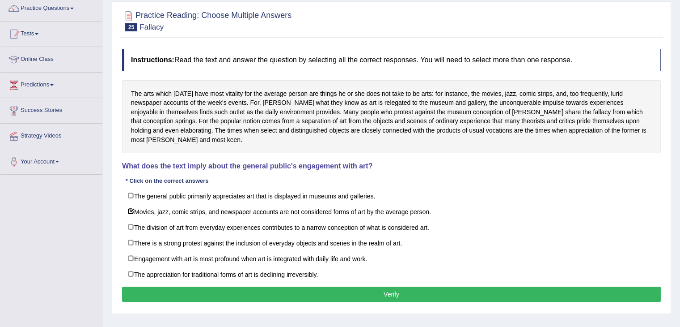
scroll to position [89, 0]
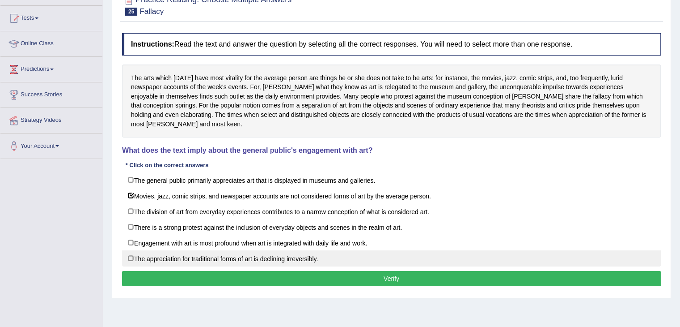
click at [222, 250] on label "The appreciation for traditional forms of art is declining irreversibly." at bounding box center [391, 258] width 539 height 16
checkbox input "true"
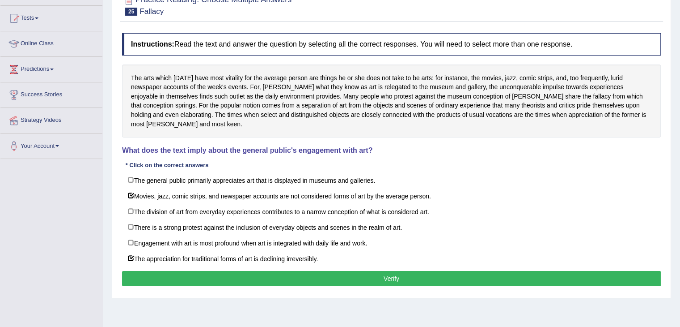
click at [376, 271] on button "Verify" at bounding box center [391, 278] width 539 height 15
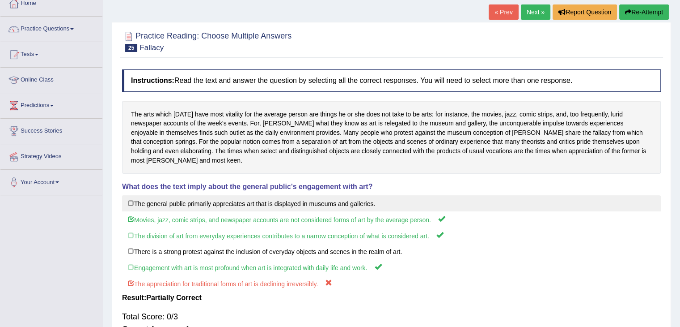
scroll to position [0, 0]
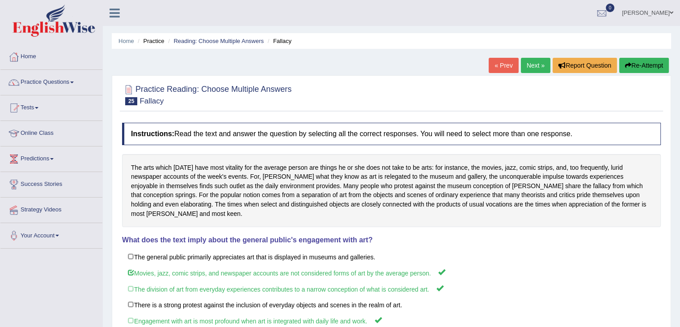
click at [533, 64] on link "Next »" at bounding box center [536, 65] width 30 height 15
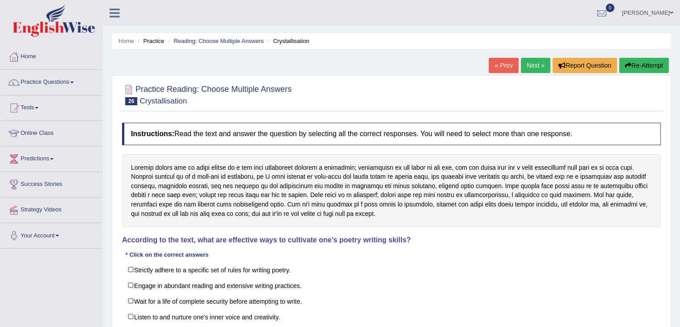
scroll to position [45, 0]
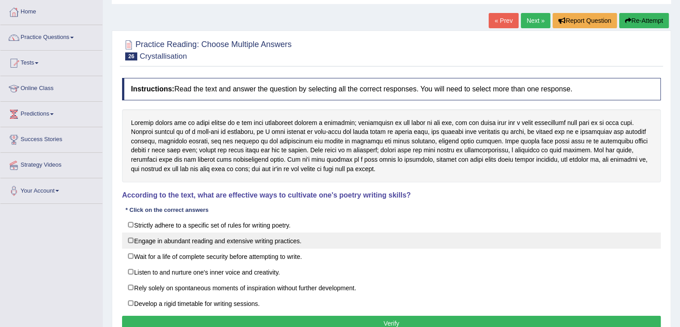
click at [131, 238] on label "Engage in abundant reading and extensive writing practices." at bounding box center [391, 240] width 539 height 16
checkbox input "true"
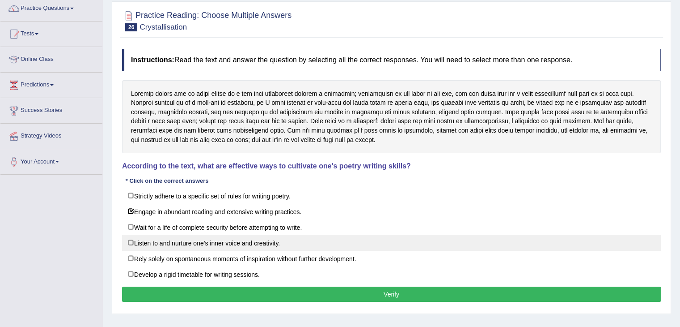
scroll to position [89, 0]
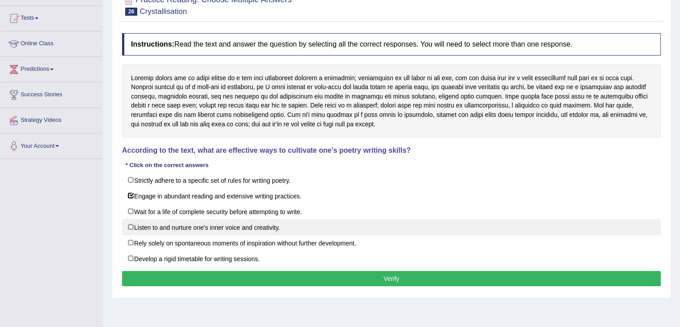
click at [227, 230] on label "Listen to and nurture one's inner voice and creativity." at bounding box center [391, 227] width 539 height 16
checkbox input "true"
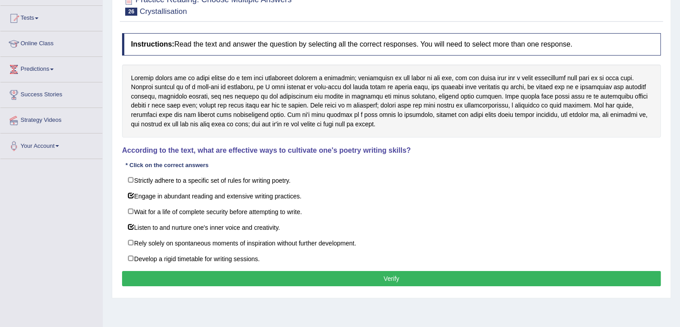
click at [421, 278] on button "Verify" at bounding box center [391, 278] width 539 height 15
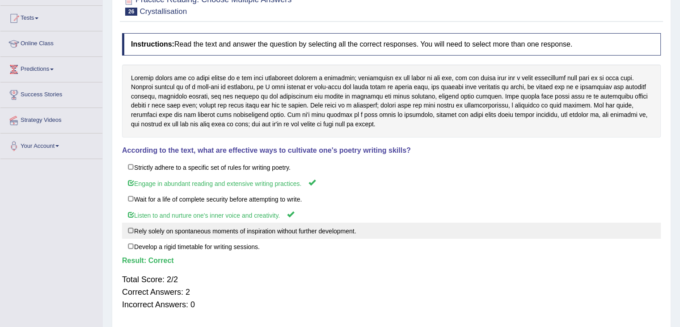
scroll to position [45, 0]
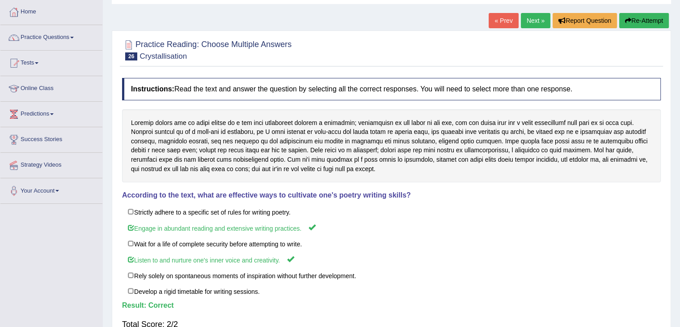
click at [533, 19] on link "Next »" at bounding box center [536, 20] width 30 height 15
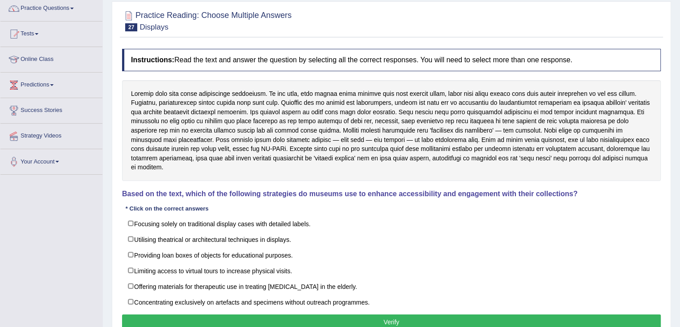
scroll to position [89, 0]
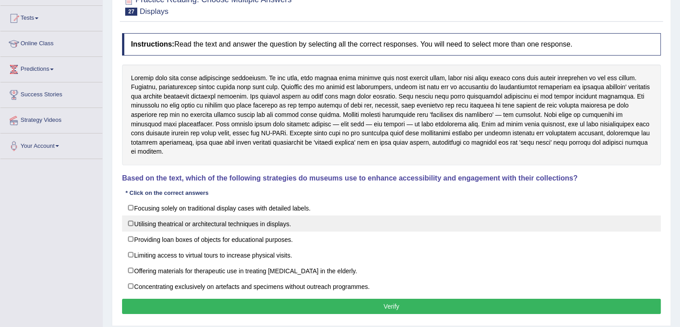
click at [129, 215] on label "Utilising theatrical or architectural techniques in displays." at bounding box center [391, 223] width 539 height 16
checkbox input "true"
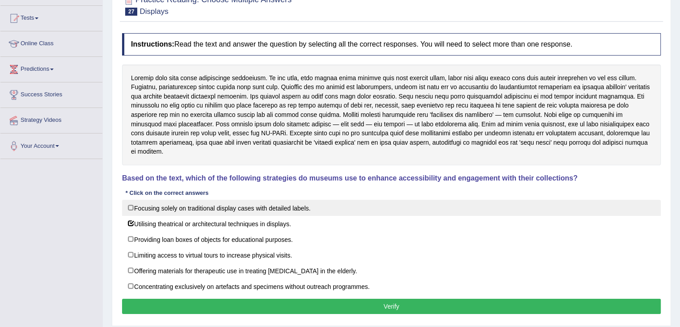
click at [255, 200] on label "Focusing solely on traditional display cases with detailed labels." at bounding box center [391, 208] width 539 height 16
checkbox input "true"
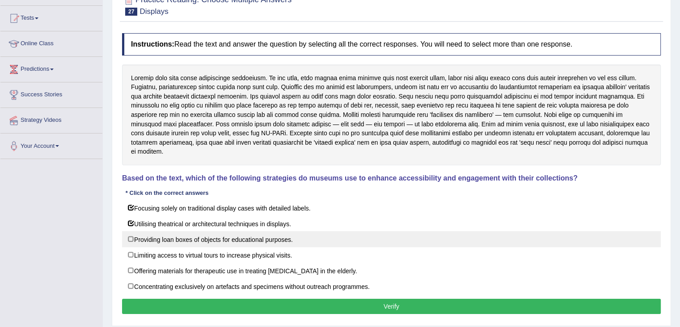
click at [213, 231] on label "Providing loan boxes of objects for educational purposes." at bounding box center [391, 239] width 539 height 16
checkbox input "true"
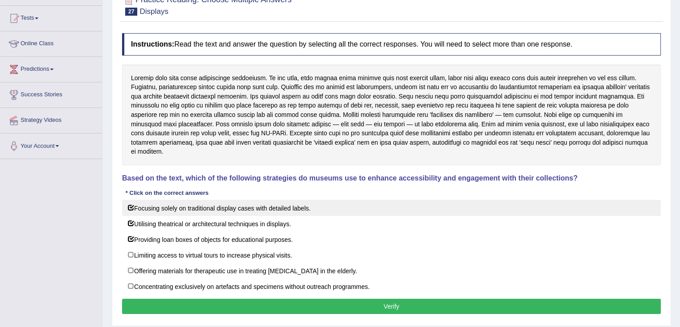
click at [180, 200] on label "Focusing solely on traditional display cases with detailed labels." at bounding box center [391, 208] width 539 height 16
checkbox input "false"
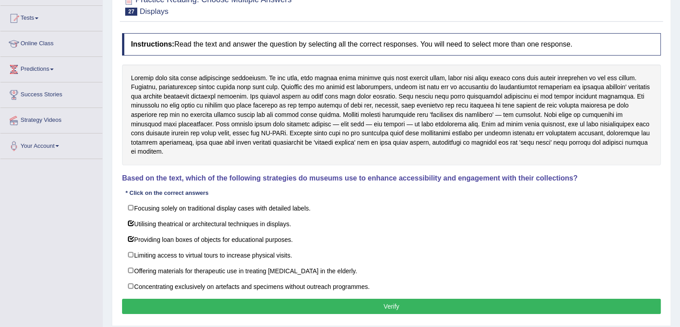
click at [404, 298] on button "Verify" at bounding box center [391, 305] width 539 height 15
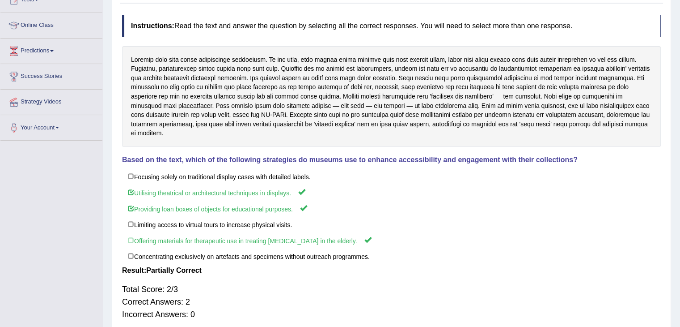
scroll to position [54, 0]
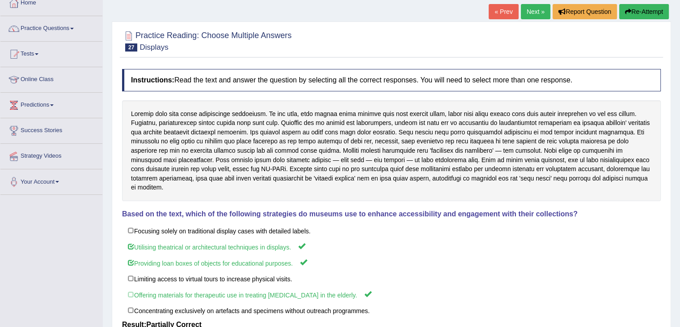
click at [533, 13] on link "Next »" at bounding box center [536, 11] width 30 height 15
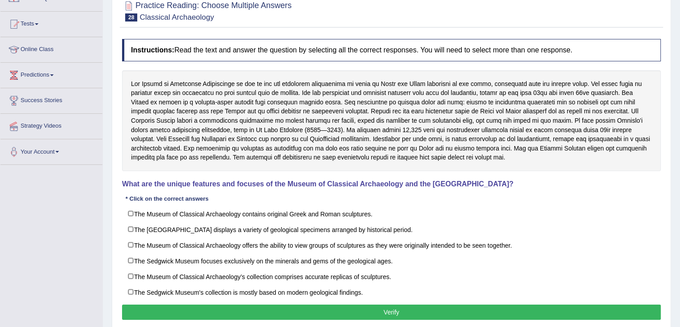
scroll to position [89, 0]
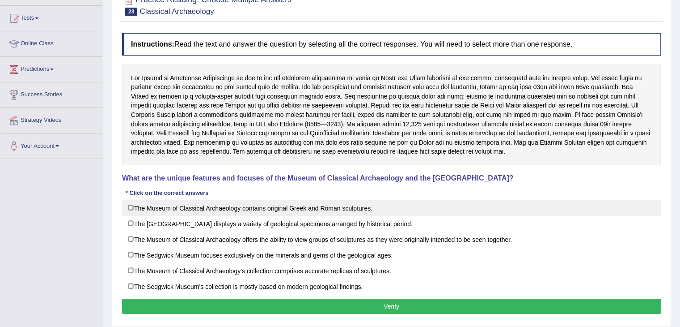
click at [193, 208] on label "The Museum of Classical Archaeology contains original Greek and Roman sculpture…" at bounding box center [391, 208] width 539 height 16
checkbox input "true"
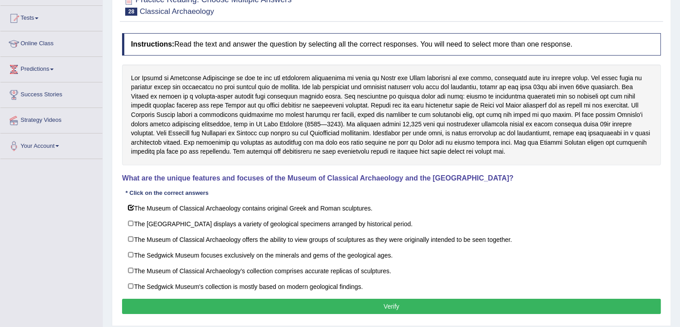
click at [246, 308] on button "Verify" at bounding box center [391, 305] width 539 height 15
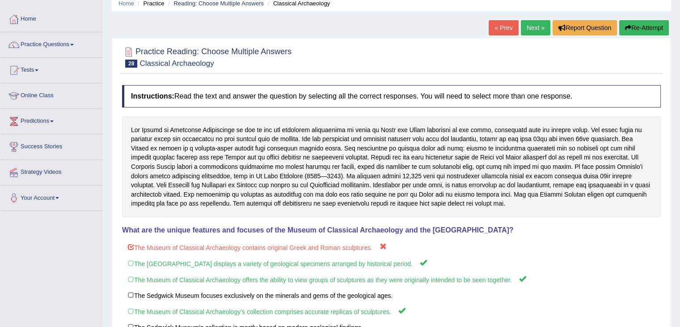
scroll to position [0, 0]
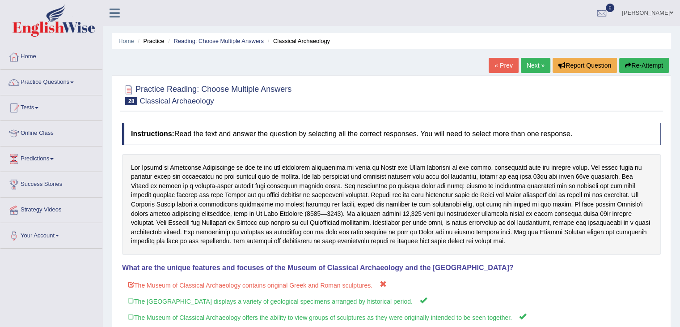
click at [533, 68] on link "Next »" at bounding box center [536, 65] width 30 height 15
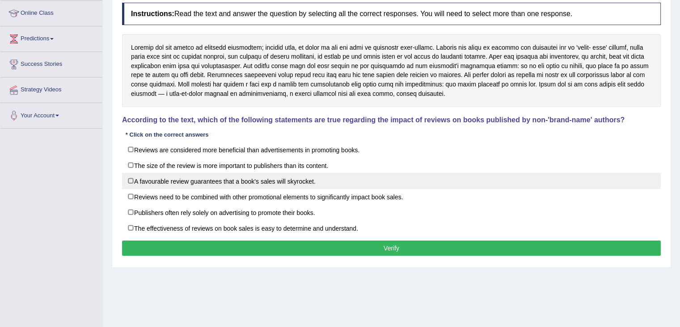
scroll to position [134, 0]
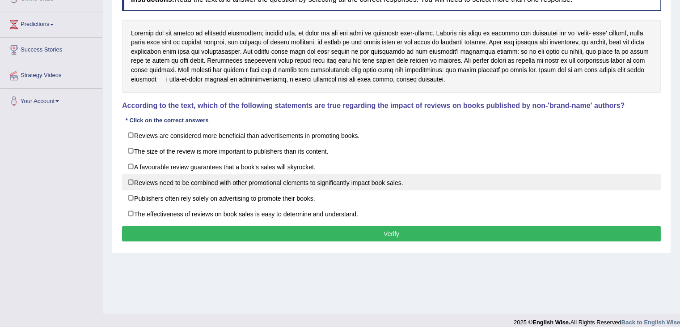
click at [134, 181] on label "Reviews need to be combined with other promotional elements to significantly im…" at bounding box center [391, 182] width 539 height 16
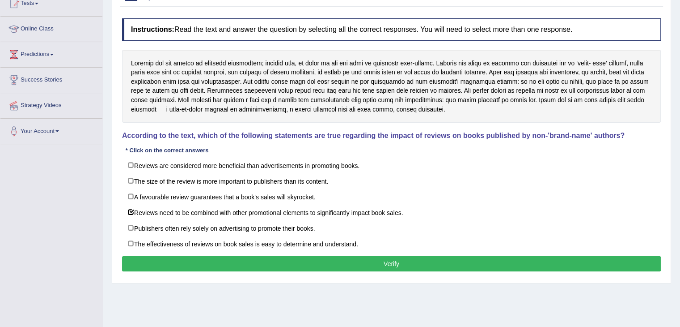
scroll to position [89, 0]
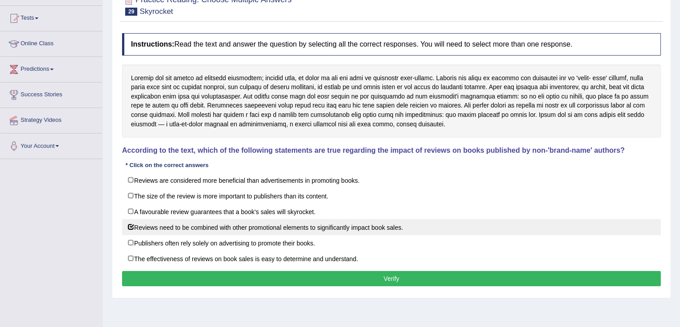
click at [234, 219] on label "Reviews need to be combined with other promotional elements to significantly im…" at bounding box center [391, 227] width 539 height 16
checkbox input "true"
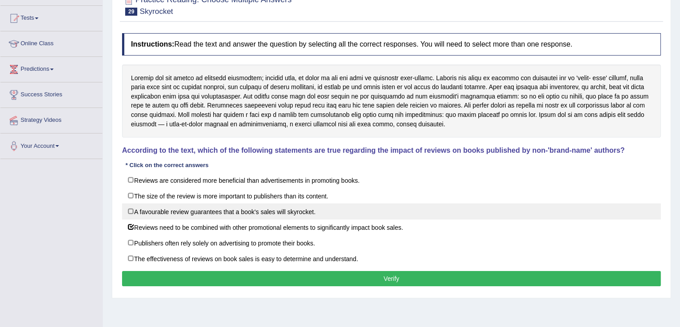
click at [234, 212] on label "A favourable review guarantees that a book's sales will skyrocket." at bounding box center [391, 211] width 539 height 16
checkbox input "true"
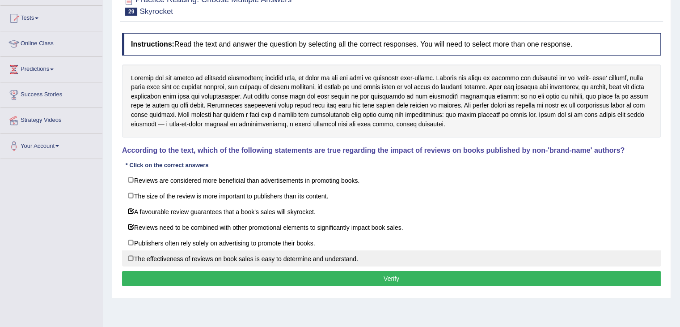
click at [205, 254] on label "The effectiveness of reviews on book sales is easy to determine and understand." at bounding box center [391, 258] width 539 height 16
checkbox input "true"
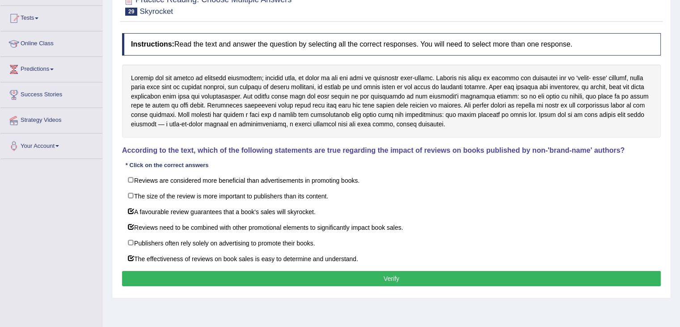
click at [347, 276] on button "Verify" at bounding box center [391, 278] width 539 height 15
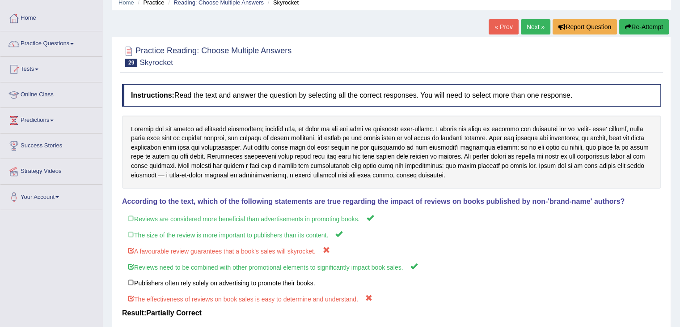
scroll to position [0, 0]
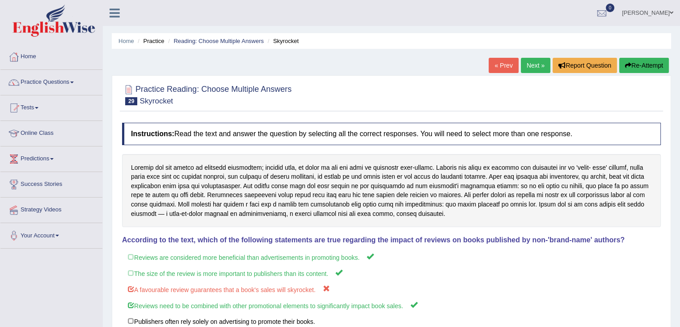
click at [536, 69] on link "Next »" at bounding box center [536, 65] width 30 height 15
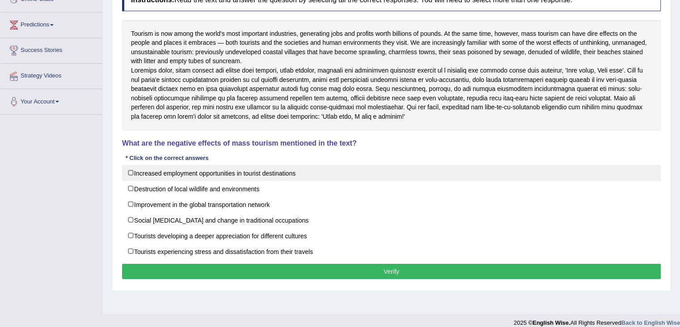
scroll to position [134, 0]
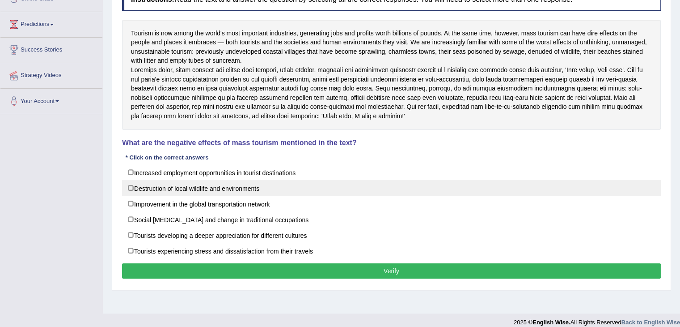
click at [130, 196] on label "Destruction of local wildlife and environments" at bounding box center [391, 188] width 539 height 16
checkbox input "true"
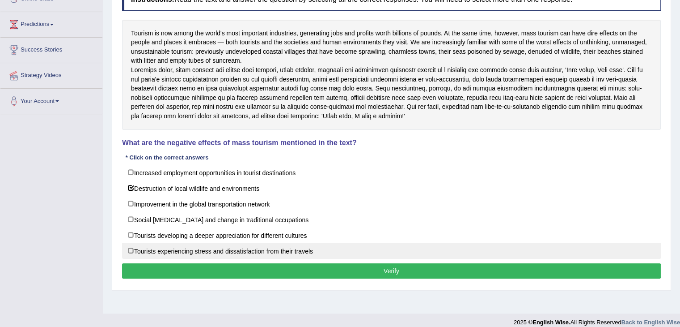
click at [233, 257] on label "Tourists experiencing stress and dissatisfaction from their travels" at bounding box center [391, 250] width 539 height 16
checkbox input "true"
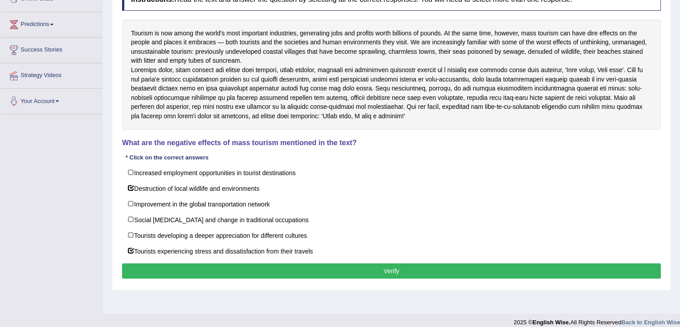
click at [397, 274] on button "Verify" at bounding box center [391, 270] width 539 height 15
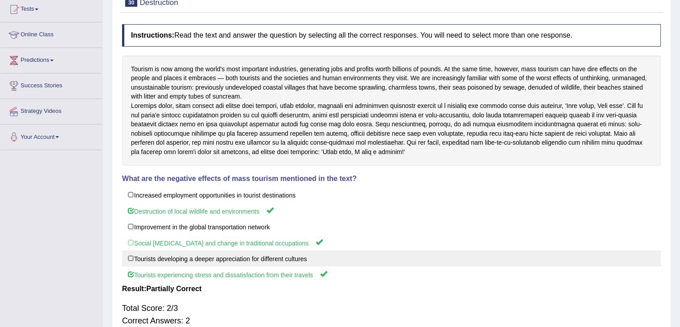
scroll to position [45, 0]
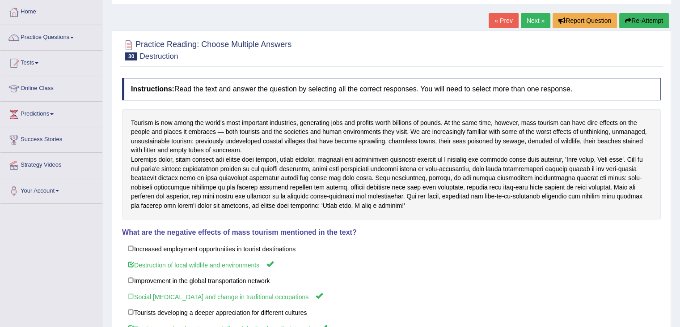
click at [532, 18] on link "Next »" at bounding box center [536, 20] width 30 height 15
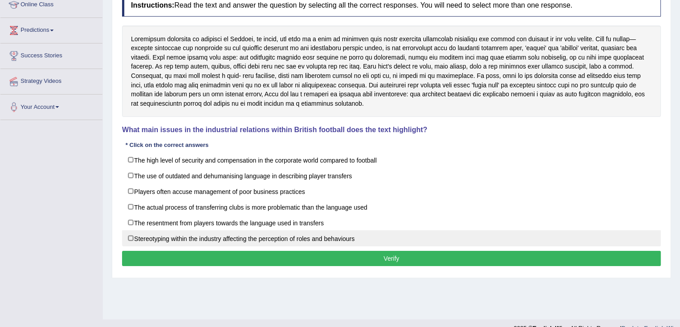
scroll to position [134, 0]
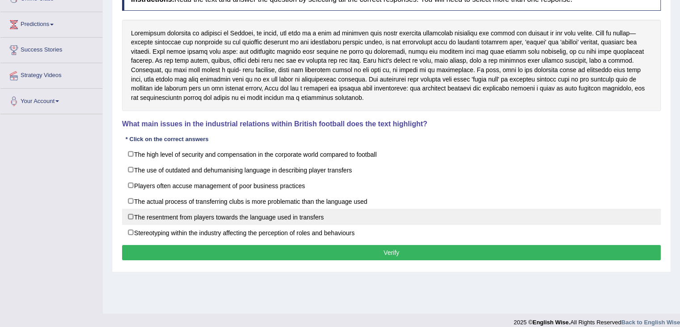
click at [229, 218] on label "The resentment from players towards the language used in transfers" at bounding box center [391, 216] width 539 height 16
checkbox input "true"
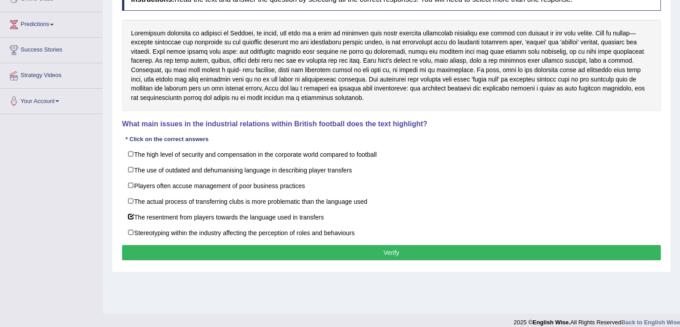
click at [419, 249] on button "Verify" at bounding box center [391, 252] width 539 height 15
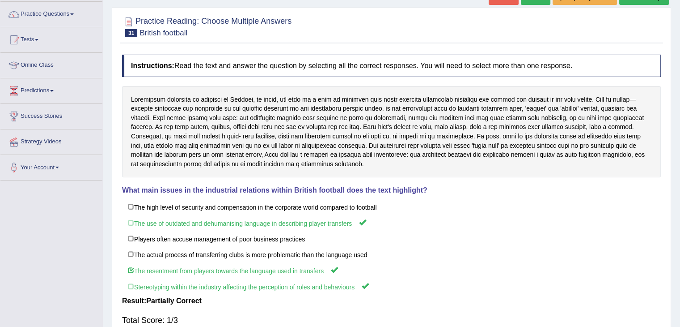
scroll to position [45, 0]
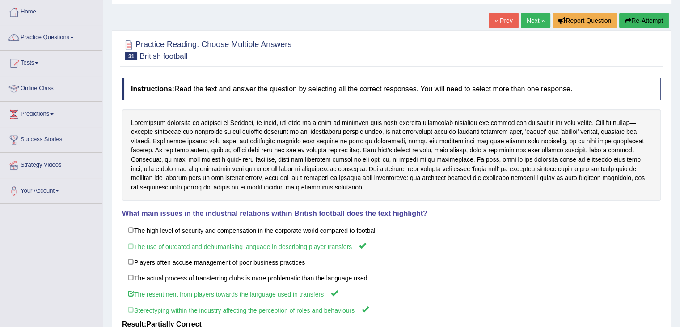
click at [534, 18] on link "Next »" at bounding box center [536, 20] width 30 height 15
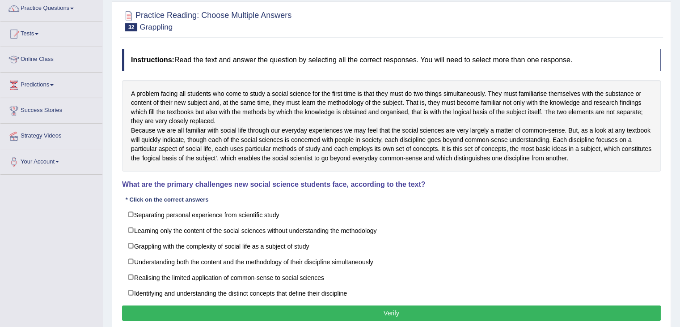
scroll to position [89, 0]
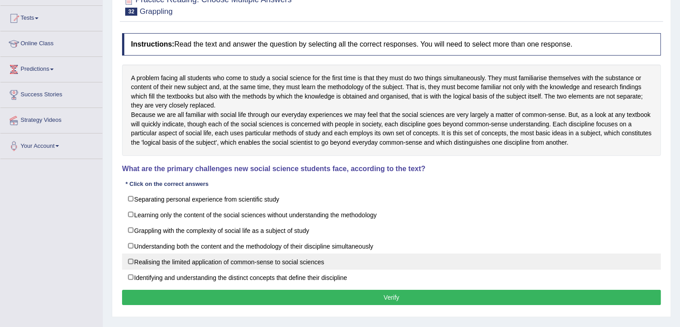
click at [273, 269] on label "Realising the limited application of common-sense to social sciences" at bounding box center [391, 261] width 539 height 16
checkbox input "true"
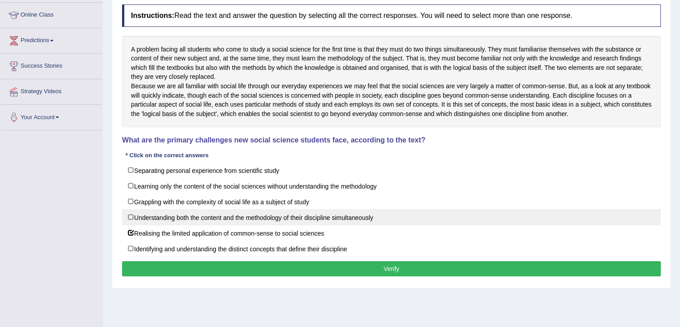
scroll to position [134, 0]
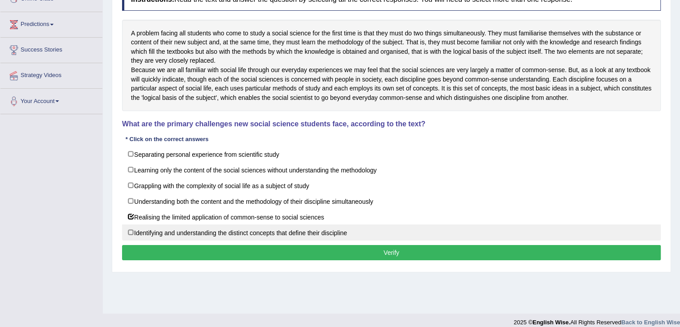
click at [283, 240] on label "Identifying and understanding the distinct concepts that define their discipline" at bounding box center [391, 232] width 539 height 16
checkbox input "true"
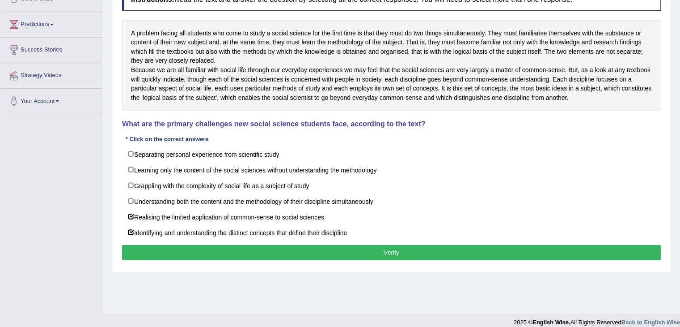
click at [395, 260] on button "Verify" at bounding box center [391, 252] width 539 height 15
